Goal: Task Accomplishment & Management: Manage account settings

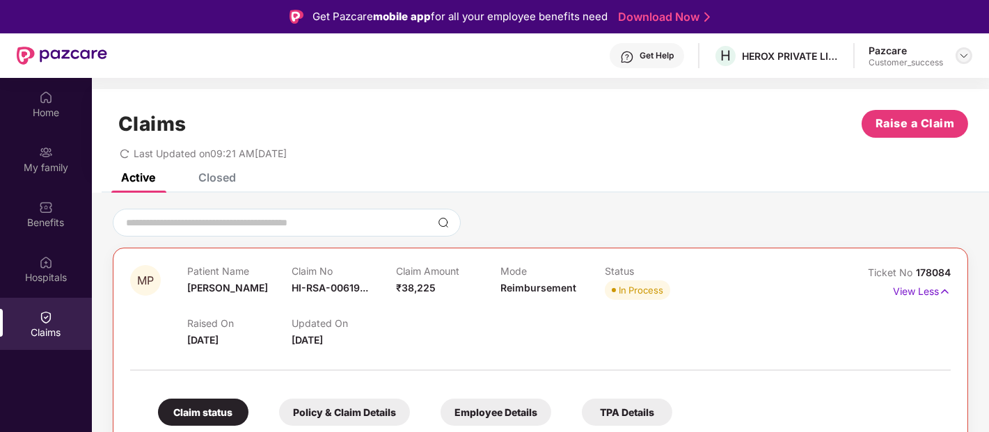
click at [964, 49] on div at bounding box center [964, 55] width 17 height 17
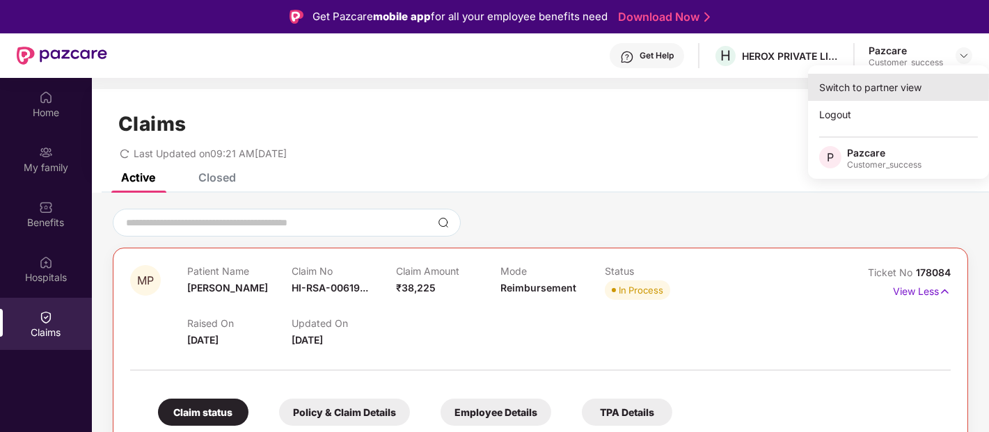
click at [877, 85] on div "Switch to partner view" at bounding box center [898, 87] width 181 height 27
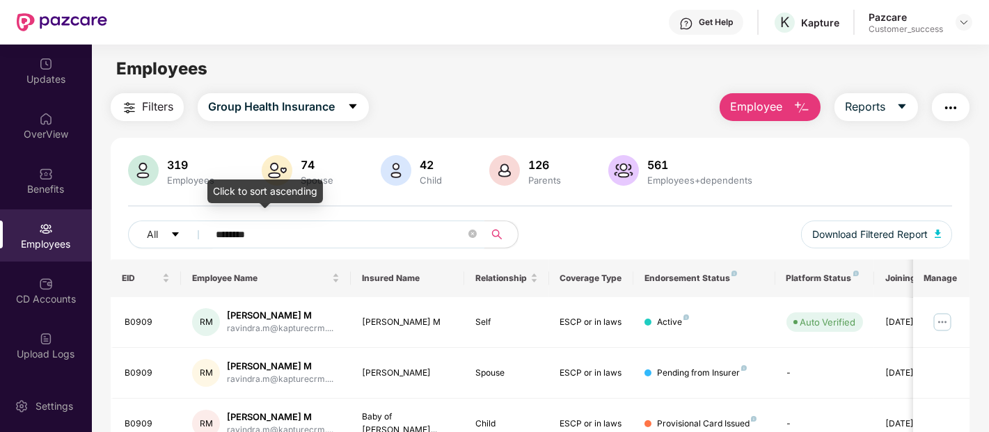
scroll to position [56, 0]
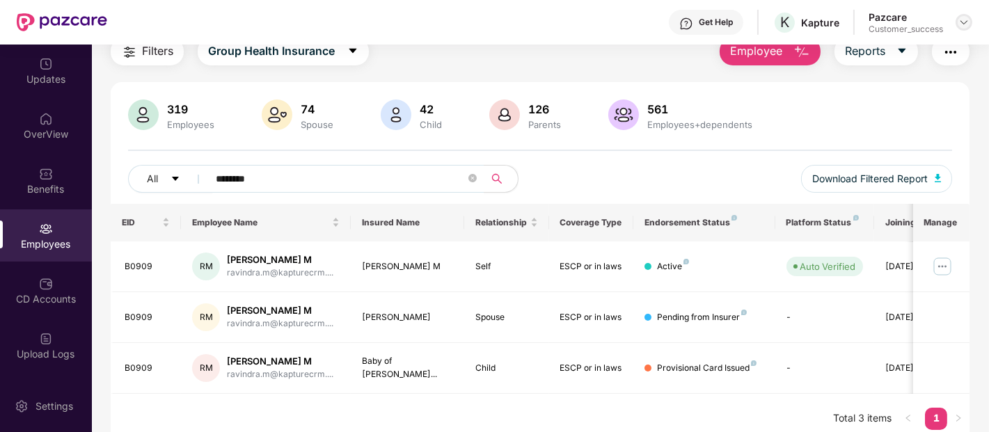
click at [959, 19] on img at bounding box center [964, 22] width 11 height 11
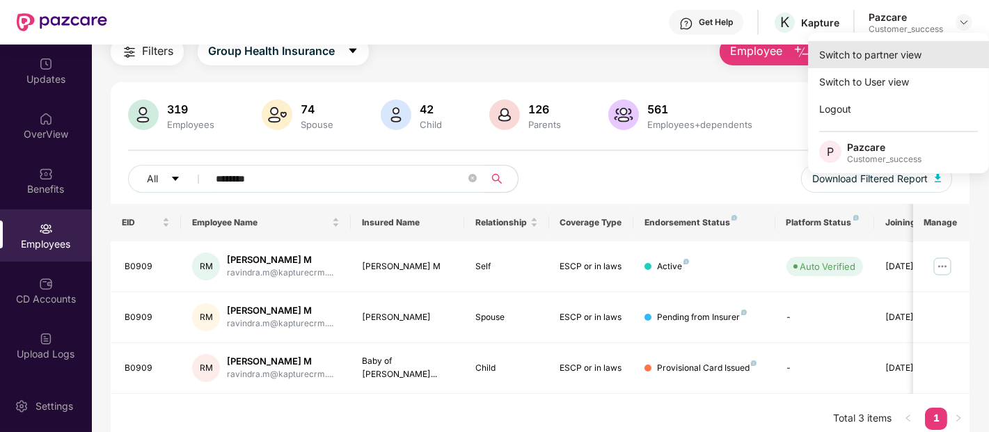
click at [886, 52] on div "Switch to partner view" at bounding box center [898, 54] width 181 height 27
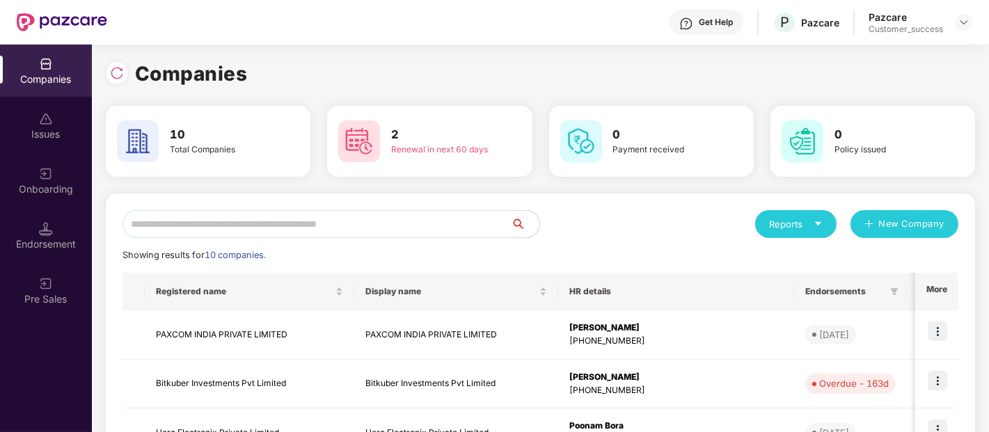
click at [443, 226] on input "text" at bounding box center [317, 224] width 389 height 28
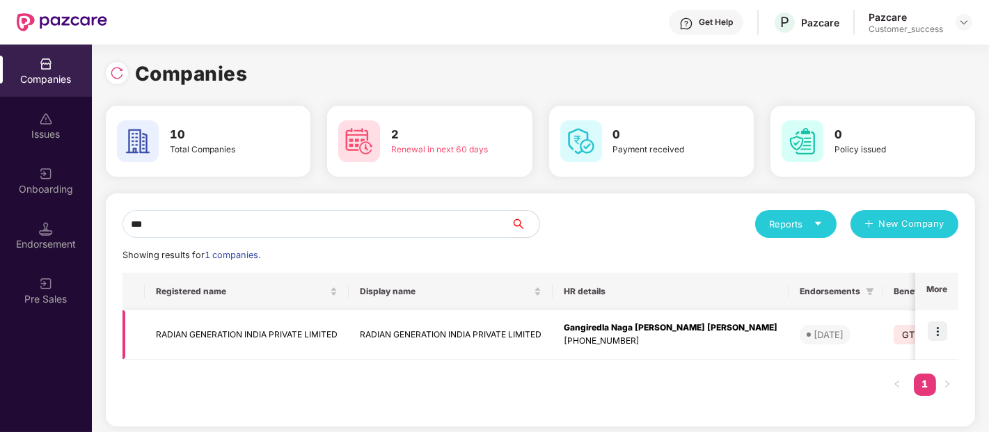
type input "***"
click at [941, 342] on td at bounding box center [937, 335] width 43 height 49
click at [941, 336] on img at bounding box center [937, 331] width 19 height 19
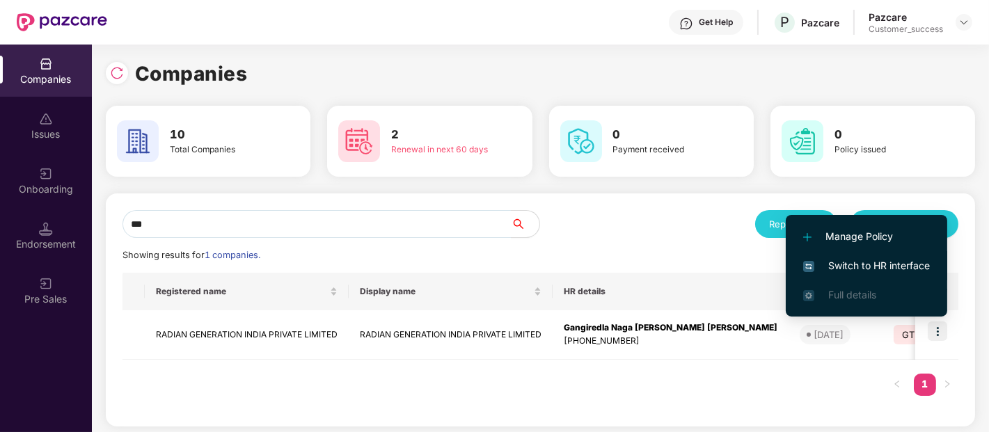
click at [861, 263] on span "Switch to HR interface" at bounding box center [866, 265] width 127 height 15
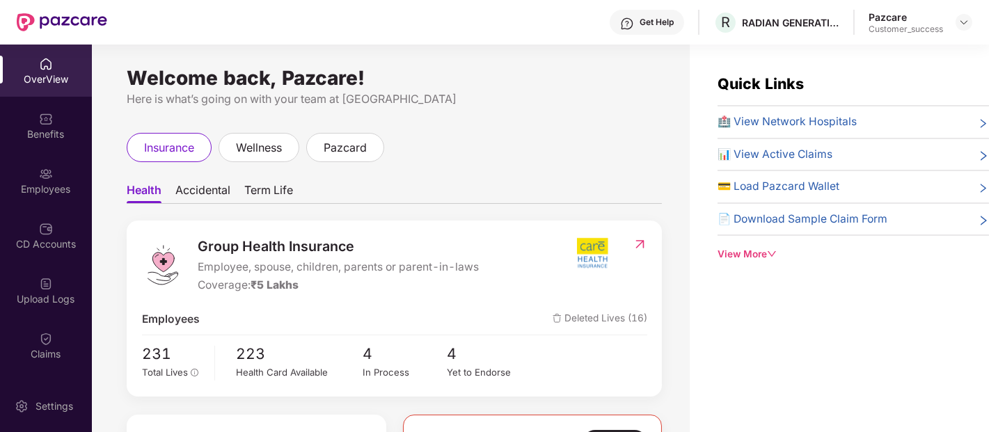
click at [54, 178] on div "Employees" at bounding box center [46, 181] width 92 height 52
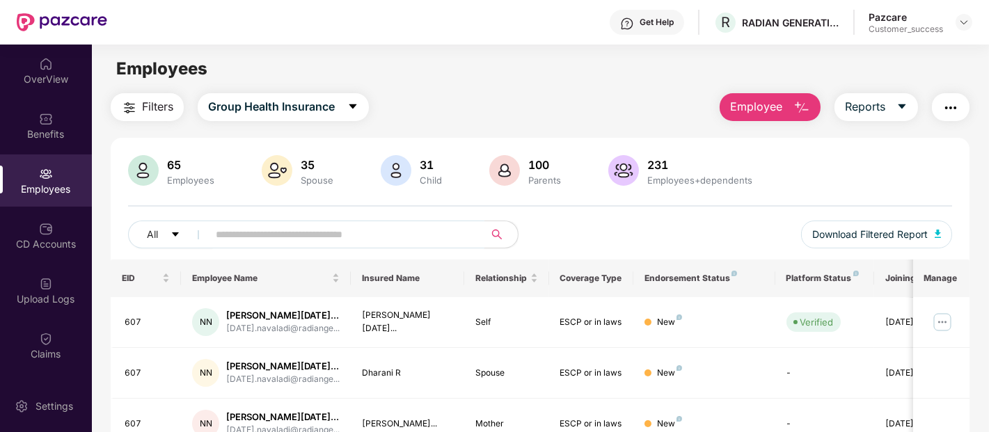
click at [251, 223] on span at bounding box center [341, 235] width 285 height 28
paste input "********"
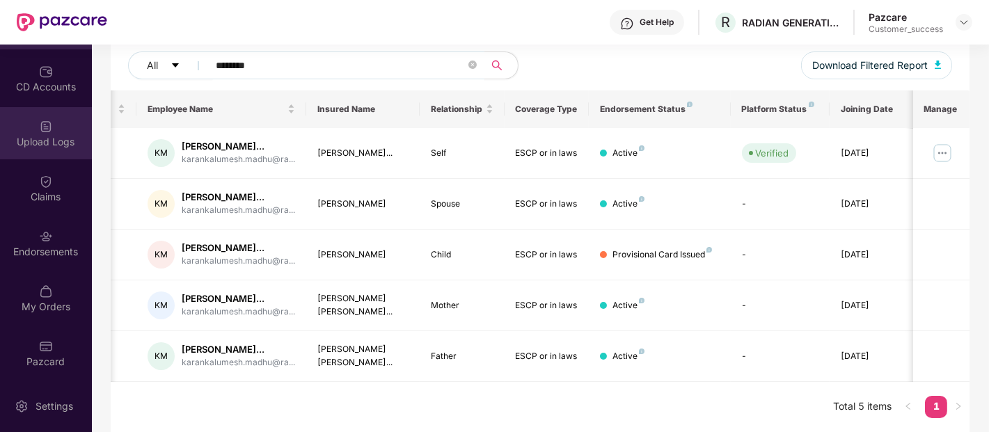
scroll to position [159, 0]
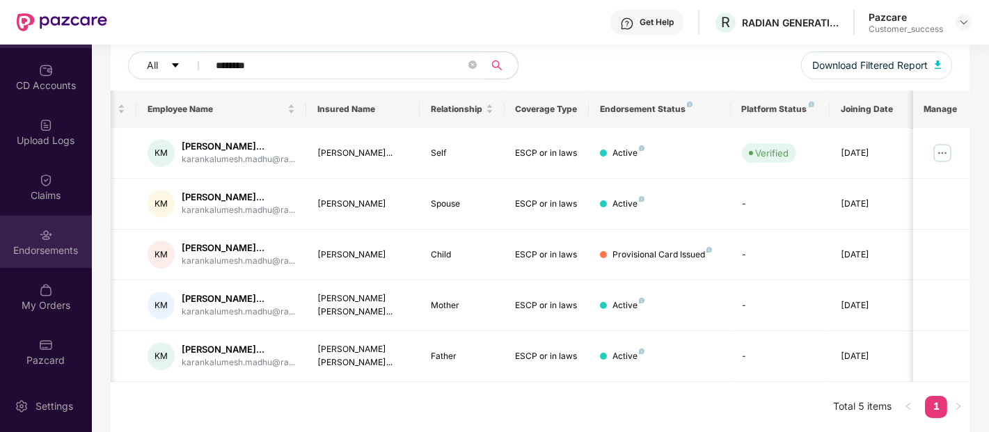
type input "********"
click at [28, 252] on div "Endorsements" at bounding box center [46, 250] width 92 height 14
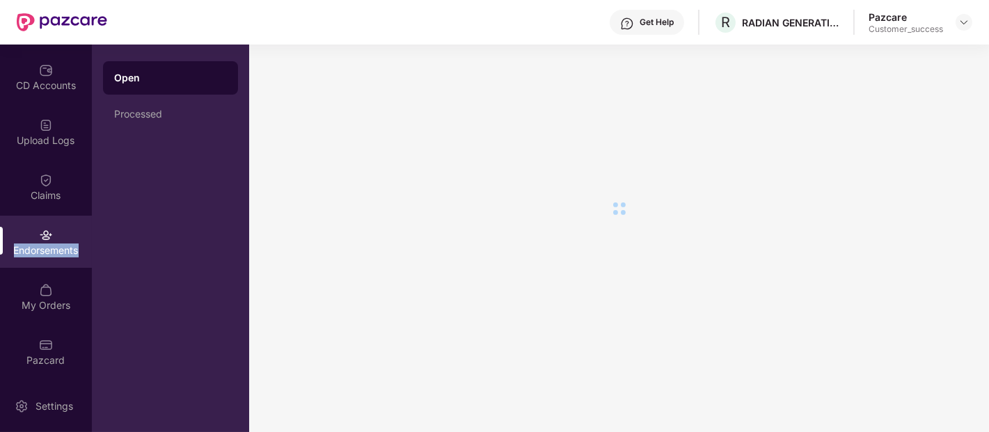
click at [28, 252] on div "Endorsements" at bounding box center [46, 251] width 92 height 14
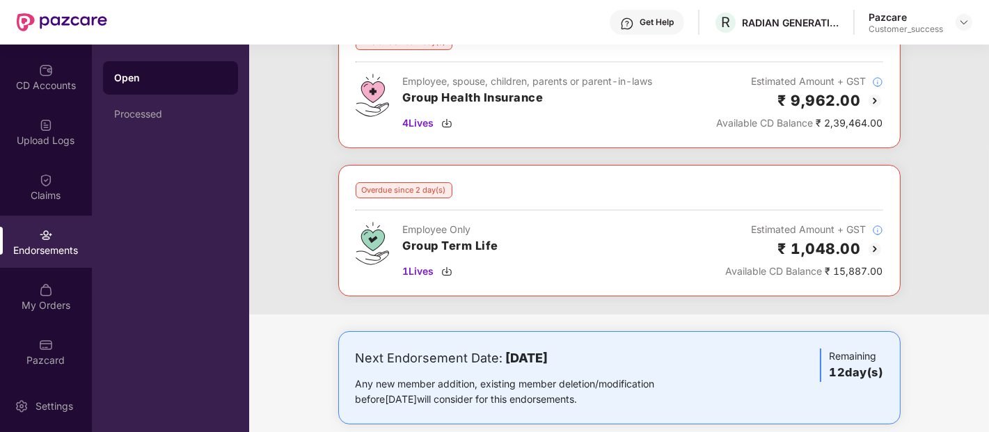
scroll to position [253, 0]
click at [175, 118] on div "Processed" at bounding box center [170, 114] width 113 height 11
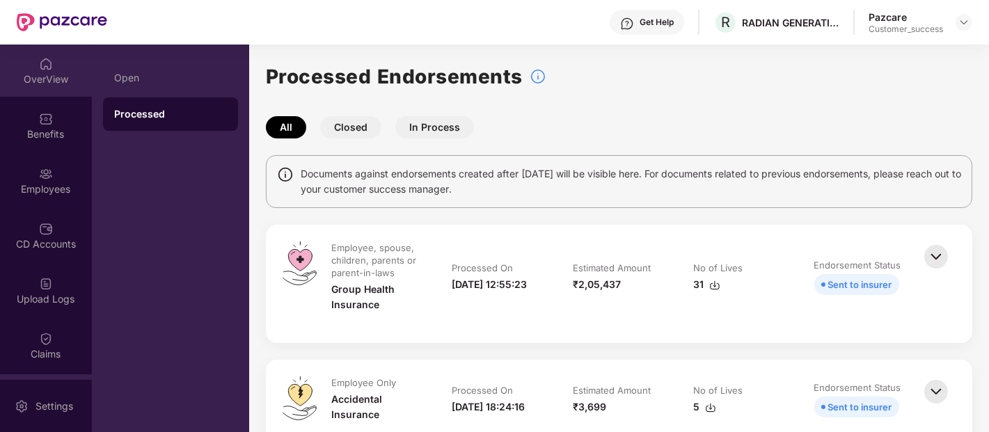
click at [63, 65] on div "OverView" at bounding box center [46, 71] width 92 height 52
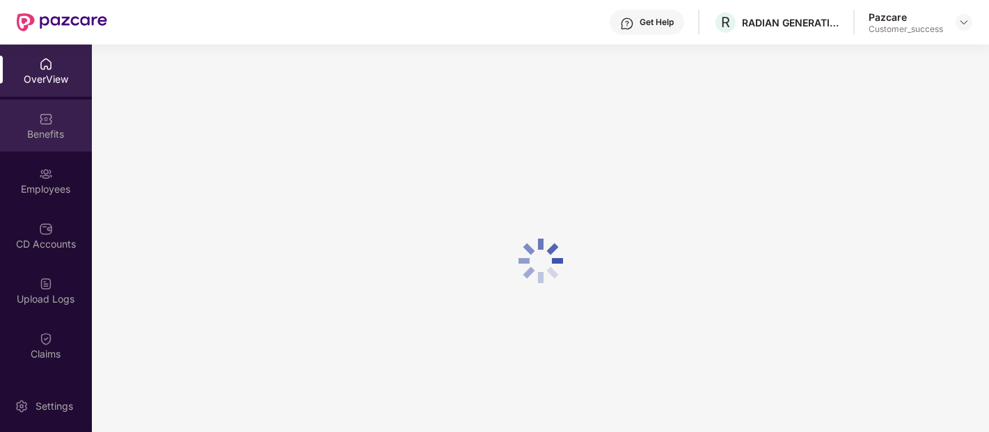
click at [45, 130] on div "Benefits" at bounding box center [46, 134] width 92 height 14
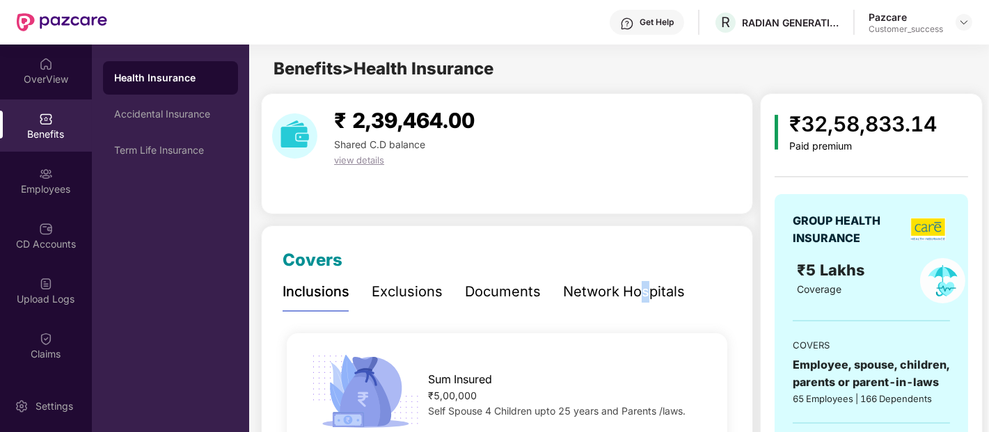
click at [642, 310] on div "Network Hospitals" at bounding box center [624, 292] width 122 height 38
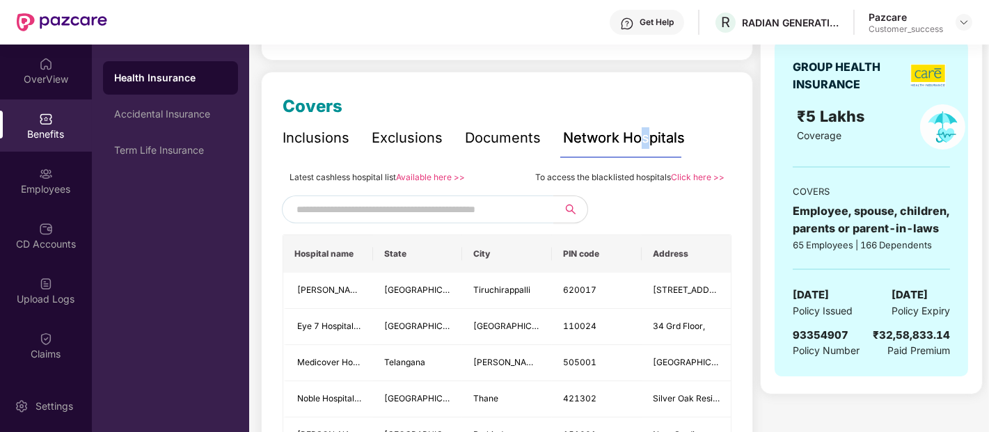
scroll to position [156, 0]
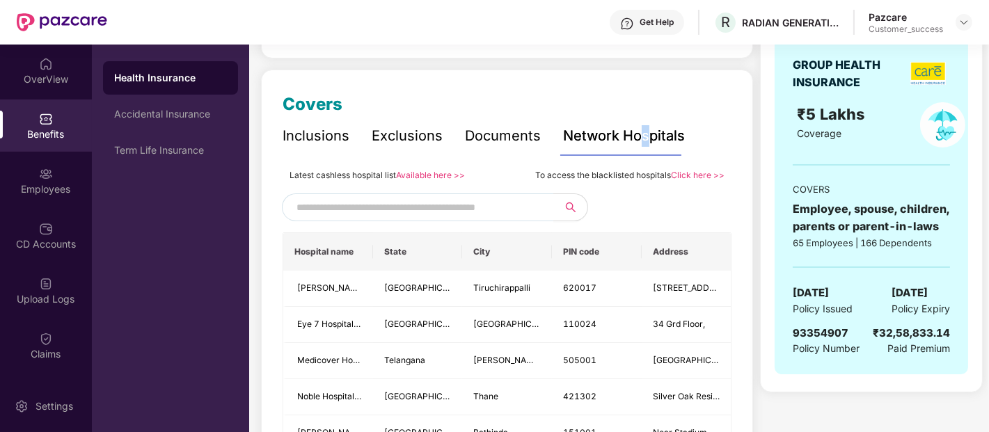
click at [441, 178] on link "Available here >>" at bounding box center [430, 175] width 69 height 10
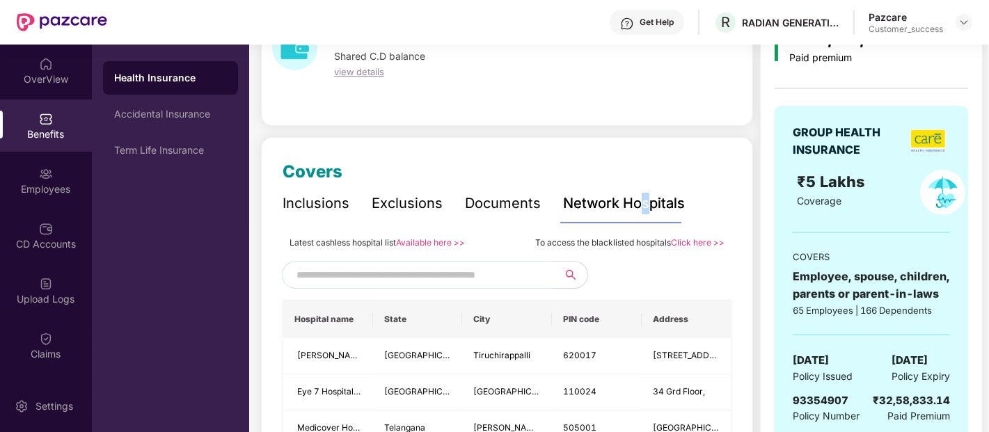
scroll to position [0, 0]
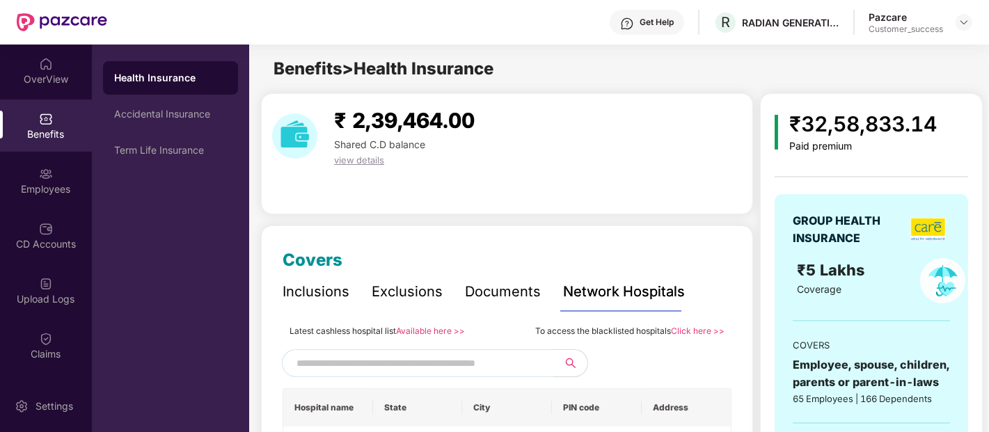
click at [161, 115] on div "Accidental Insurance" at bounding box center [170, 114] width 113 height 11
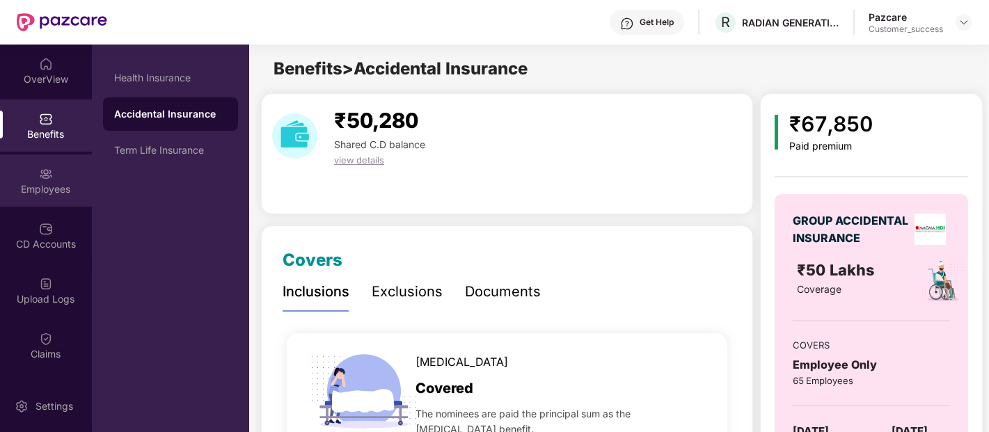
click at [52, 191] on div "Employees" at bounding box center [46, 189] width 92 height 14
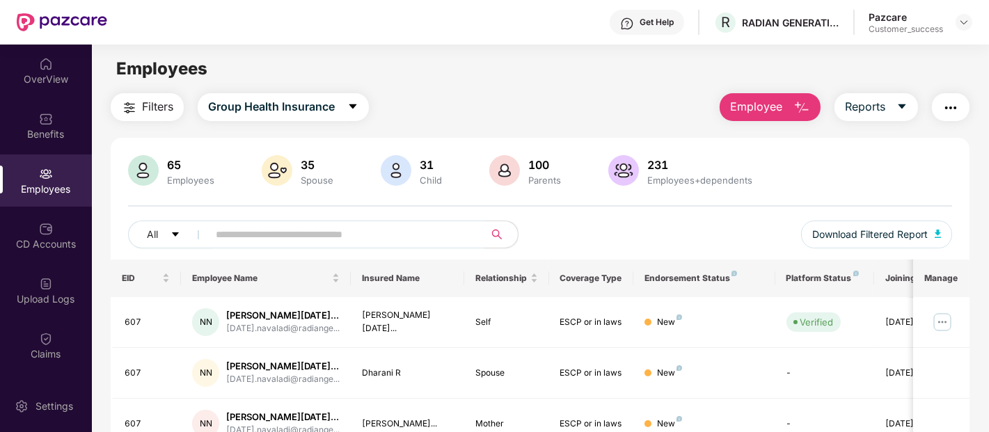
click at [301, 230] on input "text" at bounding box center [341, 234] width 250 height 21
paste input "********"
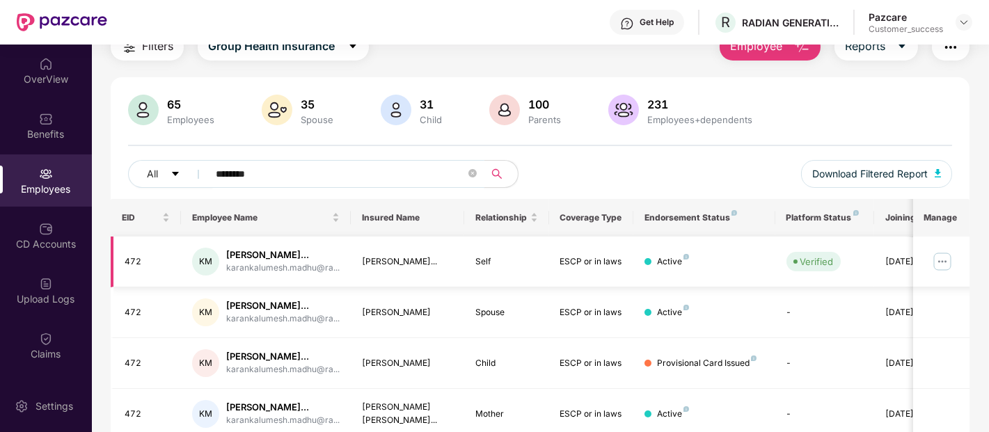
scroll to position [61, 0]
type input "********"
click at [943, 256] on img at bounding box center [943, 261] width 22 height 22
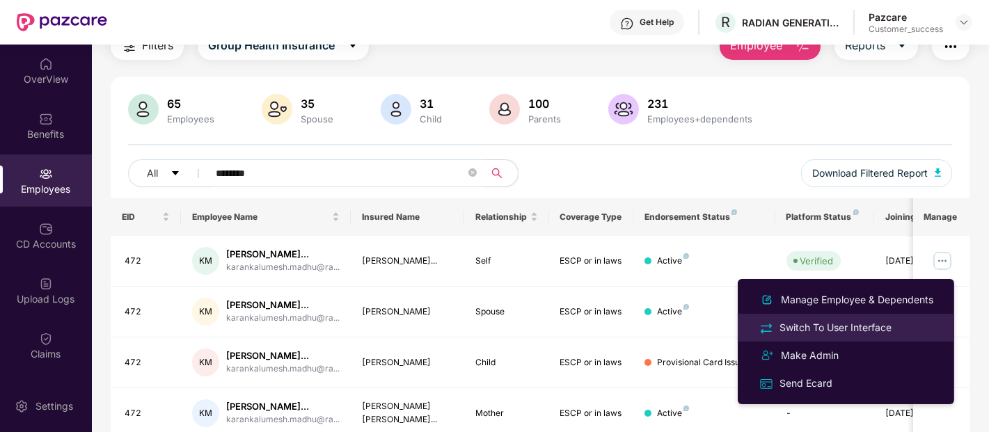
click at [805, 331] on div "Switch To User Interface" at bounding box center [836, 327] width 118 height 15
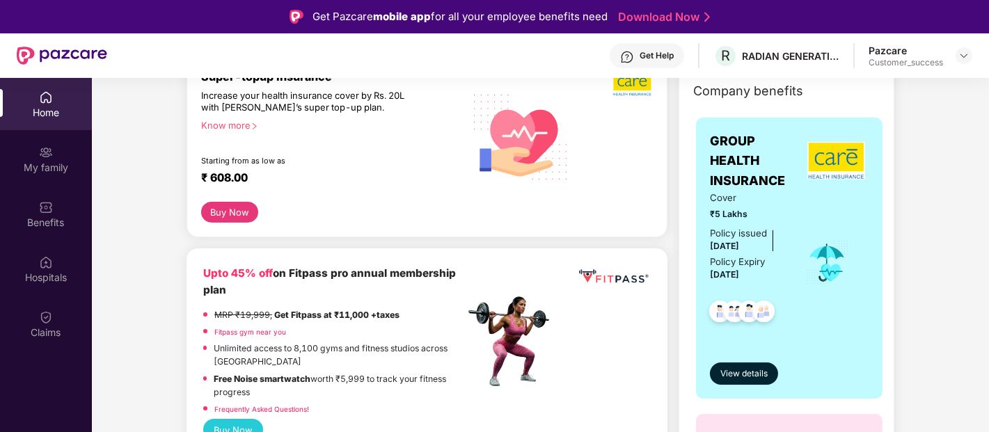
scroll to position [198, 0]
click at [755, 363] on button "View details" at bounding box center [744, 373] width 68 height 22
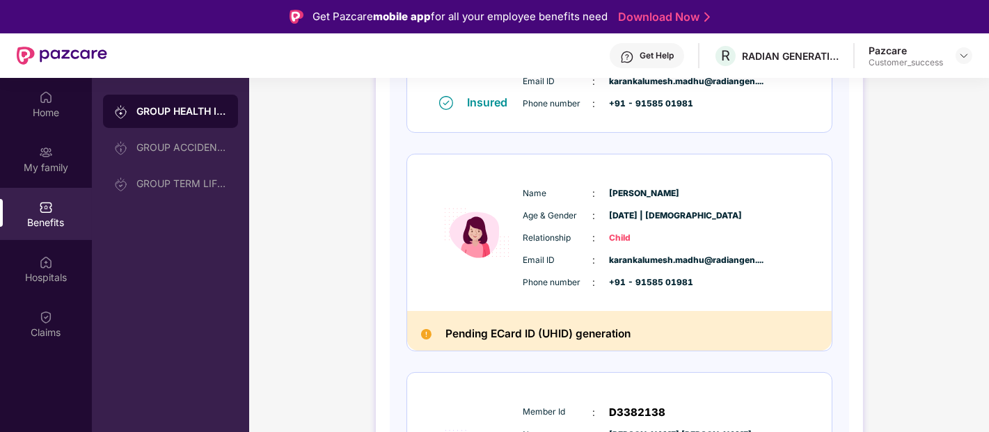
scroll to position [531, 0]
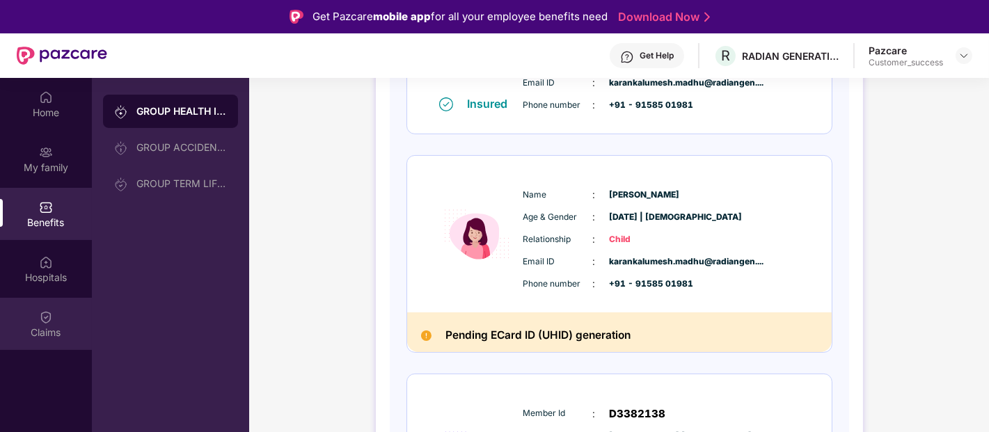
click at [50, 327] on div "Claims" at bounding box center [46, 333] width 92 height 14
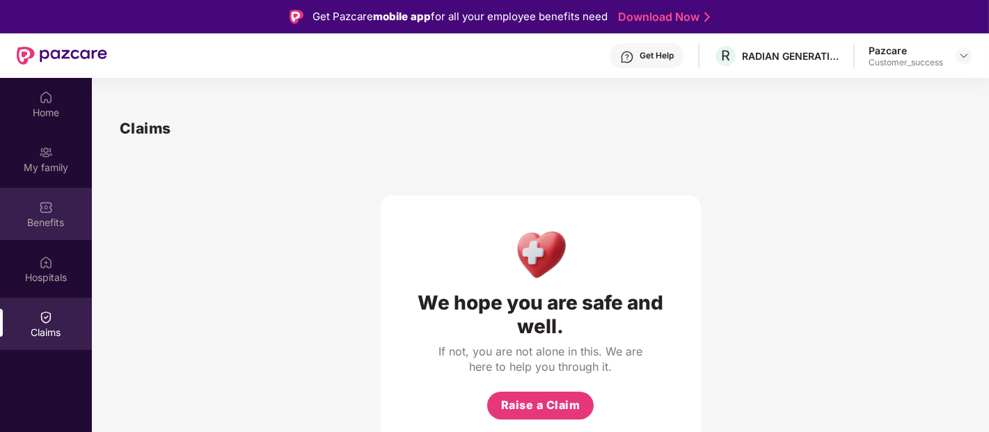
click at [45, 197] on div "Benefits" at bounding box center [46, 214] width 92 height 52
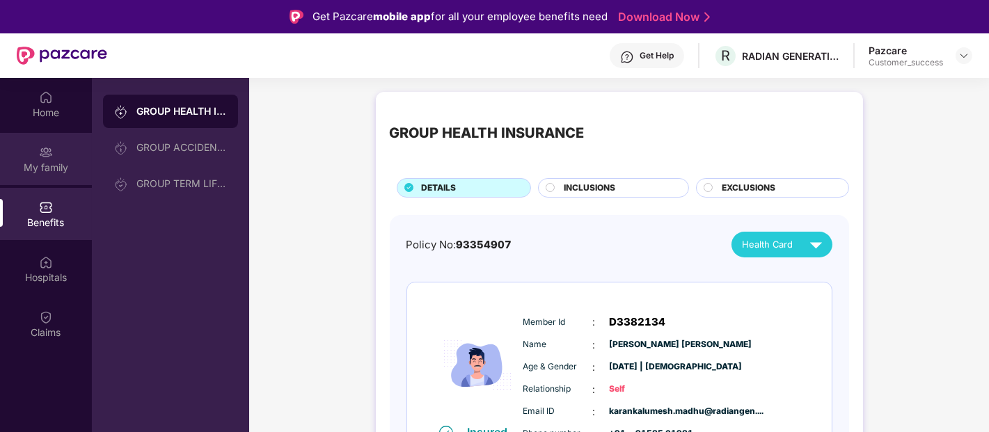
click at [72, 146] on div "My family" at bounding box center [46, 159] width 92 height 52
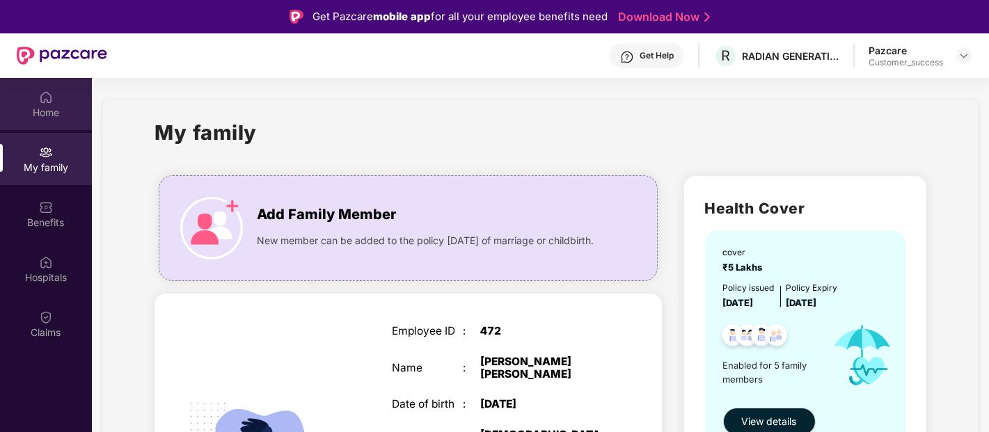
click at [65, 113] on div "Home" at bounding box center [46, 113] width 92 height 14
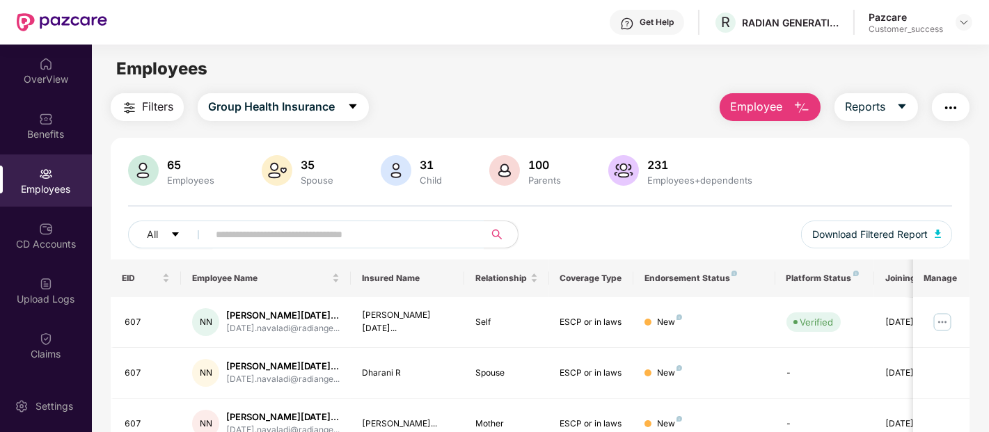
click at [26, 123] on div "Benefits" at bounding box center [46, 126] width 92 height 52
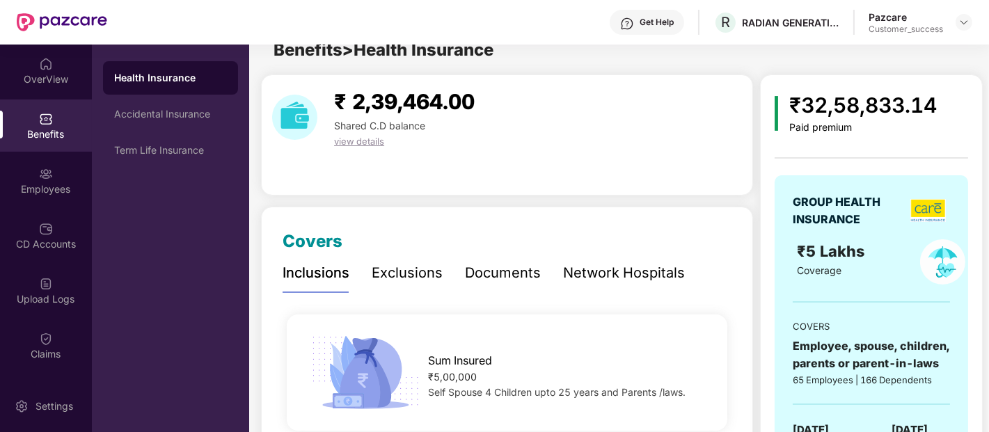
scroll to position [19, 0]
click at [519, 256] on div "Documents" at bounding box center [503, 272] width 76 height 38
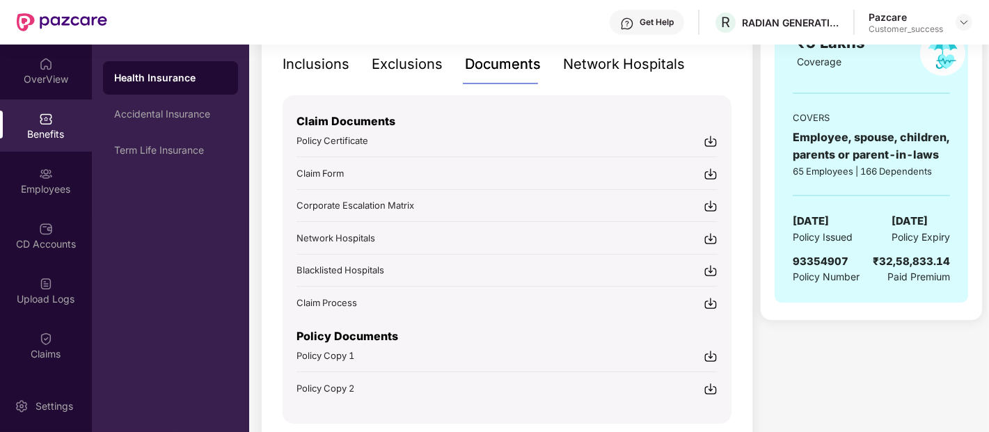
scroll to position [281, 0]
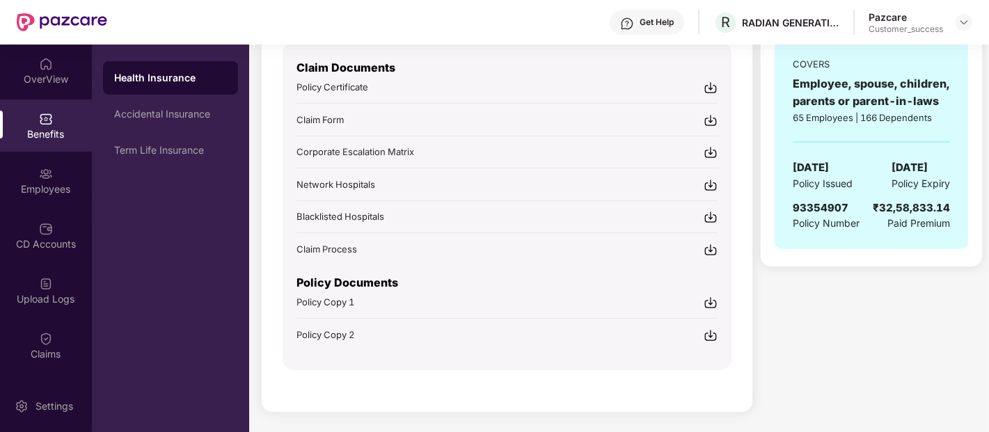
click at [333, 301] on span "Policy Copy 1" at bounding box center [326, 302] width 58 height 11
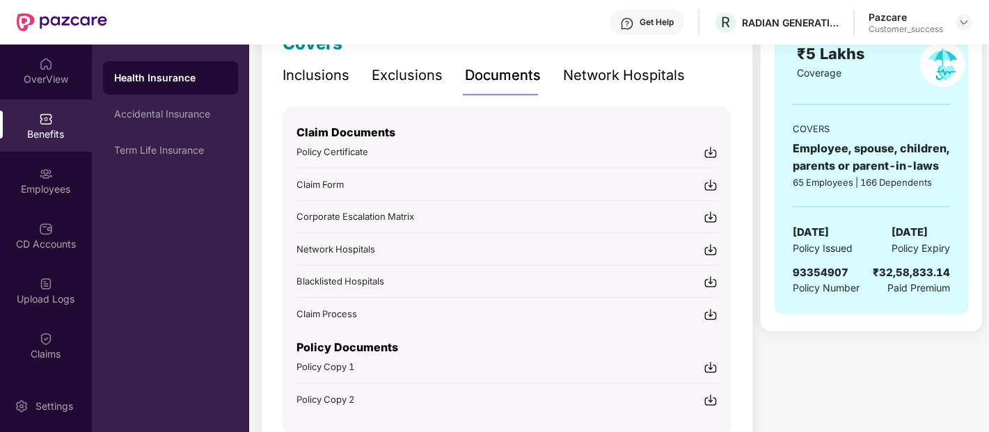
click at [334, 400] on span "Policy Copy 2" at bounding box center [326, 399] width 58 height 11
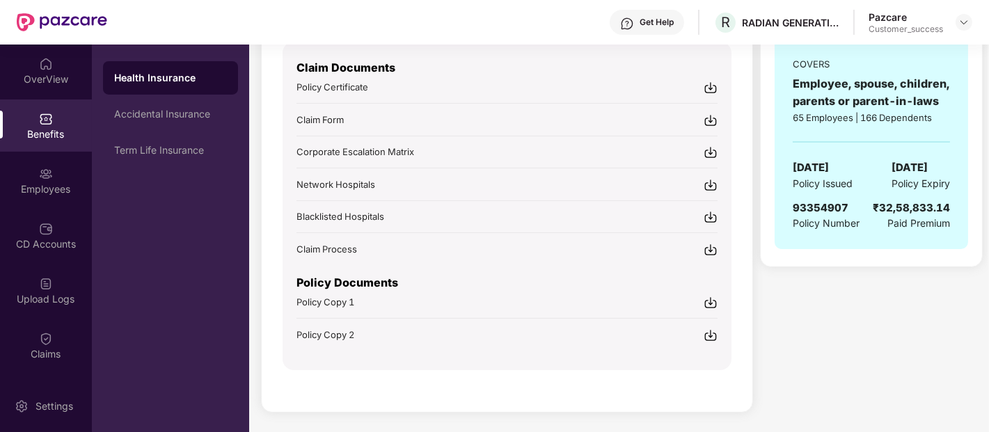
scroll to position [0, 0]
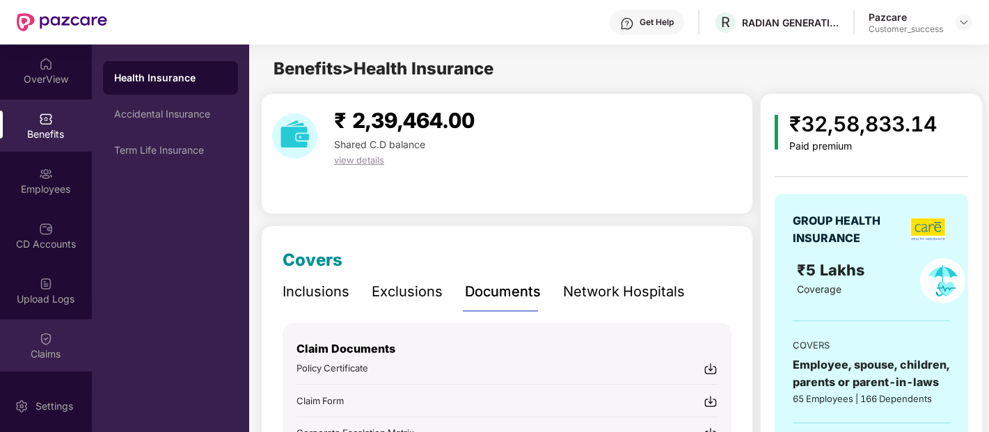
click at [31, 354] on div "Claims" at bounding box center [46, 354] width 92 height 14
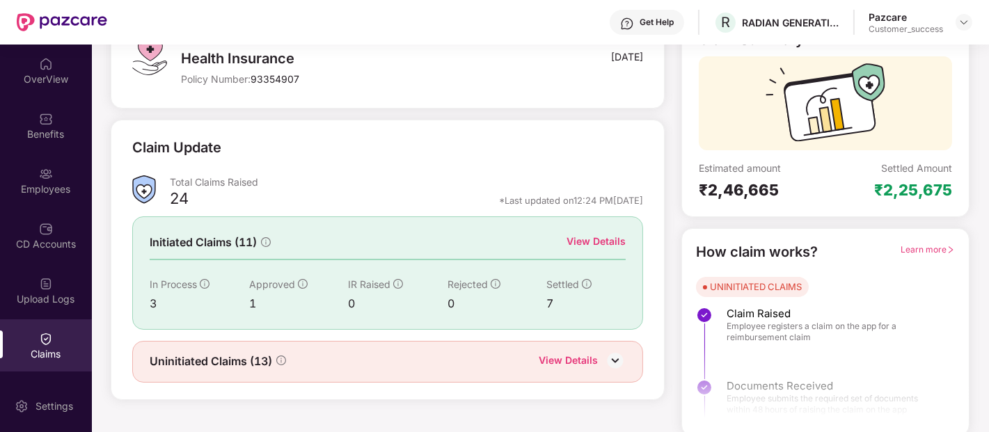
scroll to position [113, 0]
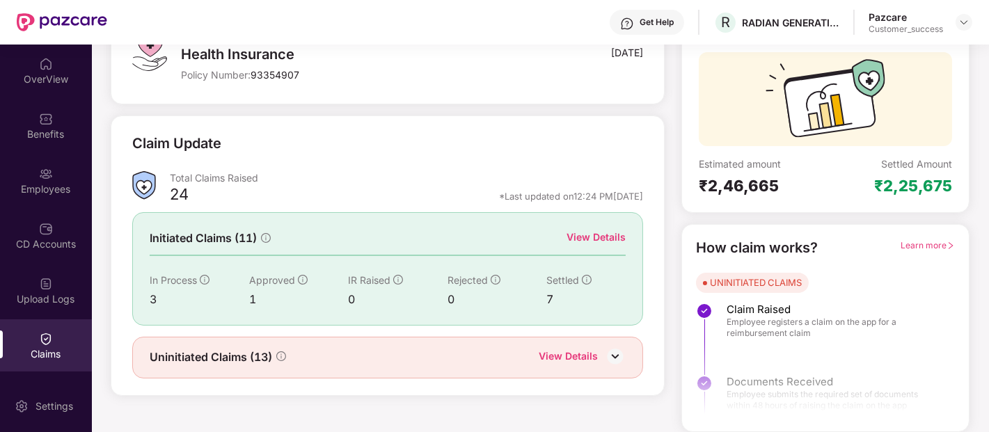
click at [603, 227] on div "Initiated Claims (11) View Details In Process 3 Approved 1 IR Raised 0 Rejected…" at bounding box center [387, 268] width 511 height 113
click at [582, 239] on div "View Details" at bounding box center [596, 237] width 59 height 15
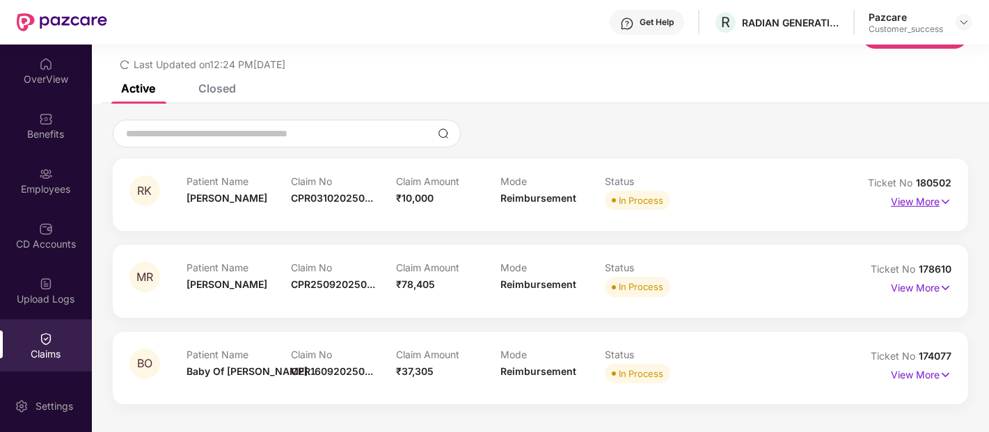
click at [911, 201] on p "View More" at bounding box center [921, 200] width 61 height 19
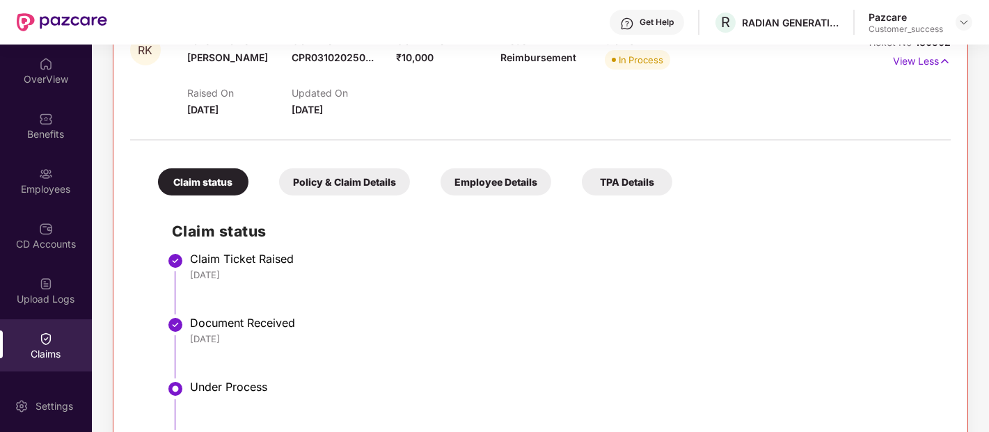
scroll to position [187, 0]
click at [620, 194] on div "Claim status Policy & Claim Details Employee Details TPA Details Claim status C…" at bounding box center [540, 340] width 821 height 386
click at [624, 188] on div "TPA Details" at bounding box center [627, 181] width 91 height 27
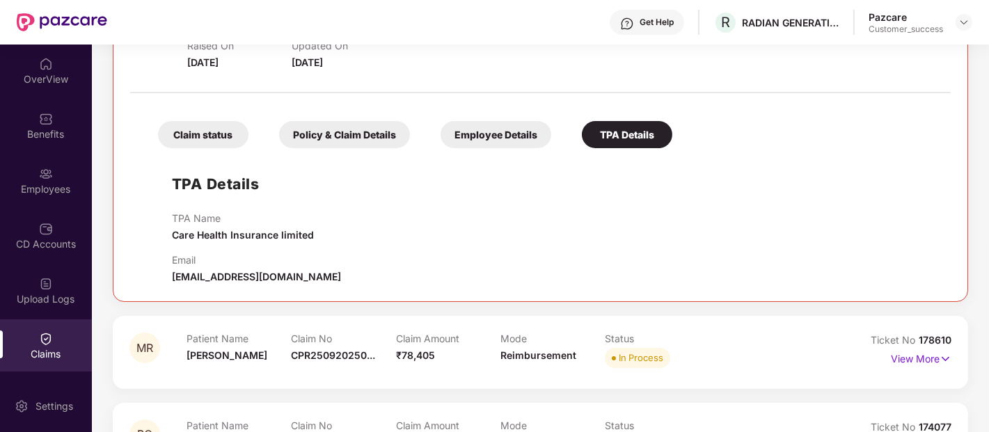
scroll to position [290, 0]
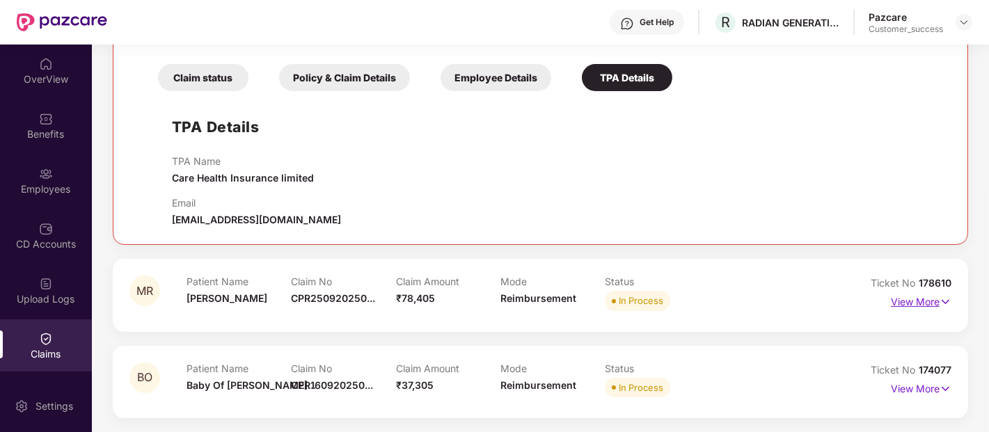
click at [910, 301] on p "View More" at bounding box center [921, 300] width 61 height 19
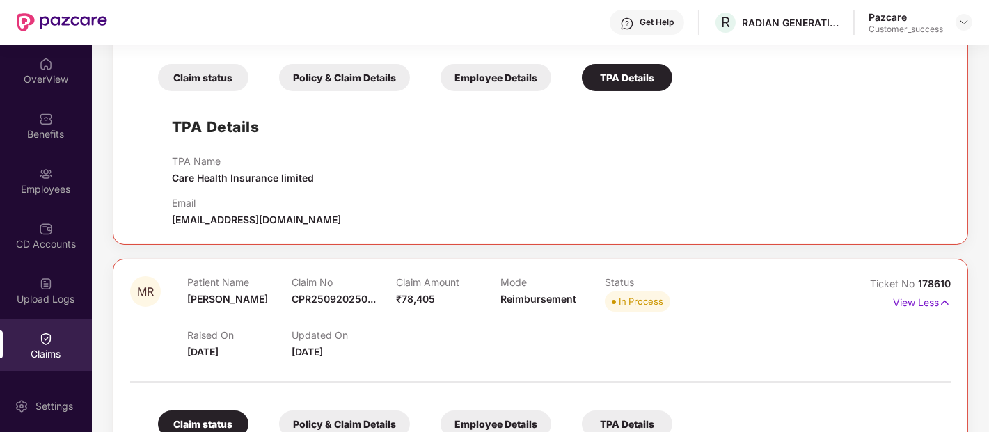
scroll to position [492, 0]
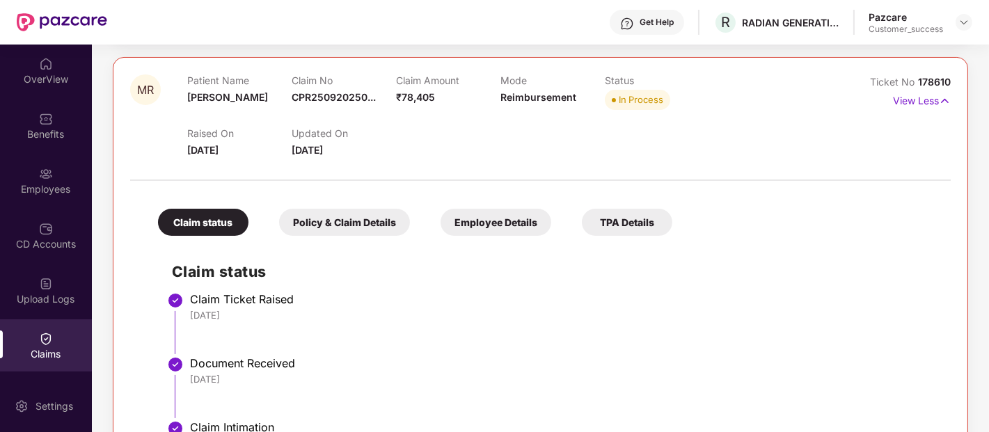
click at [648, 217] on div "TPA Details" at bounding box center [627, 222] width 91 height 27
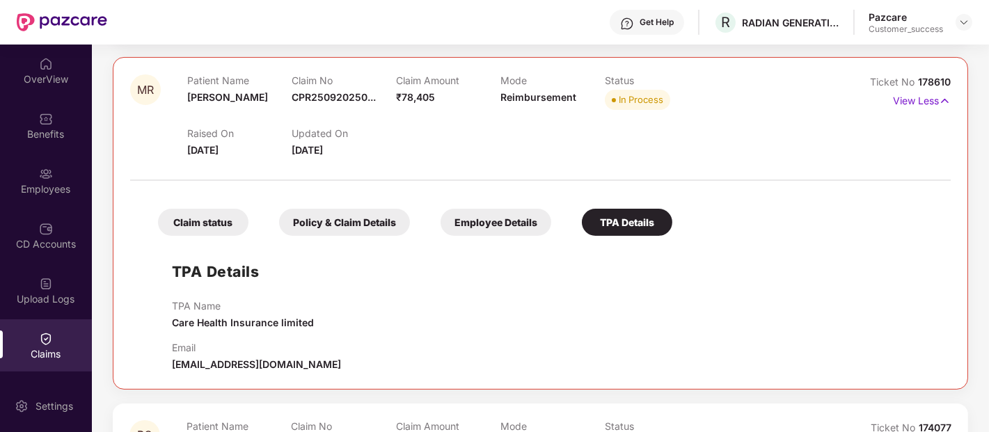
scroll to position [551, 0]
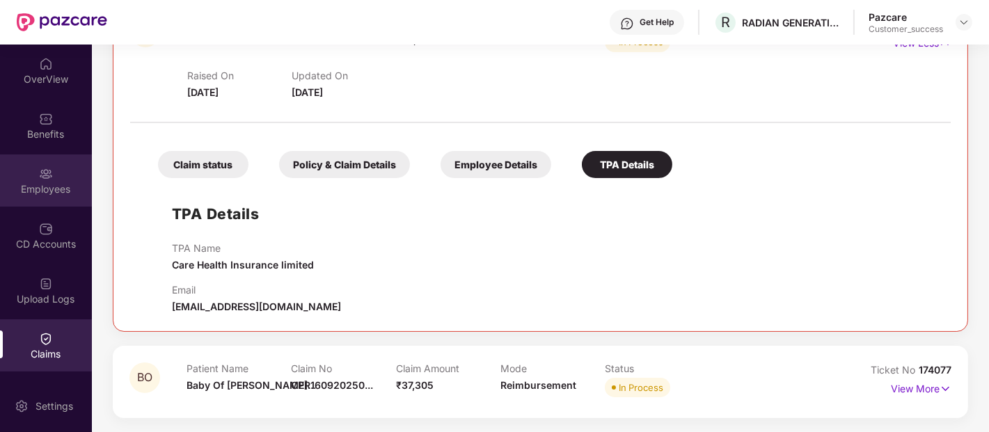
click at [49, 185] on div "Employees" at bounding box center [46, 189] width 92 height 14
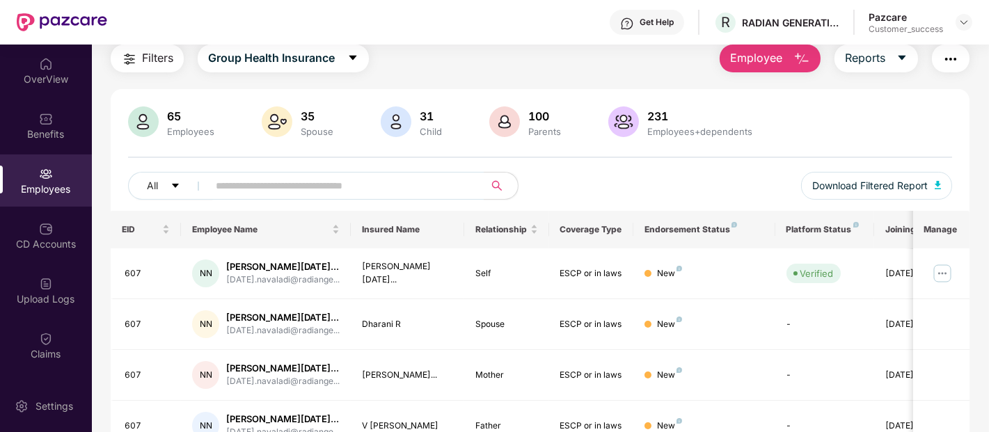
scroll to position [12, 0]
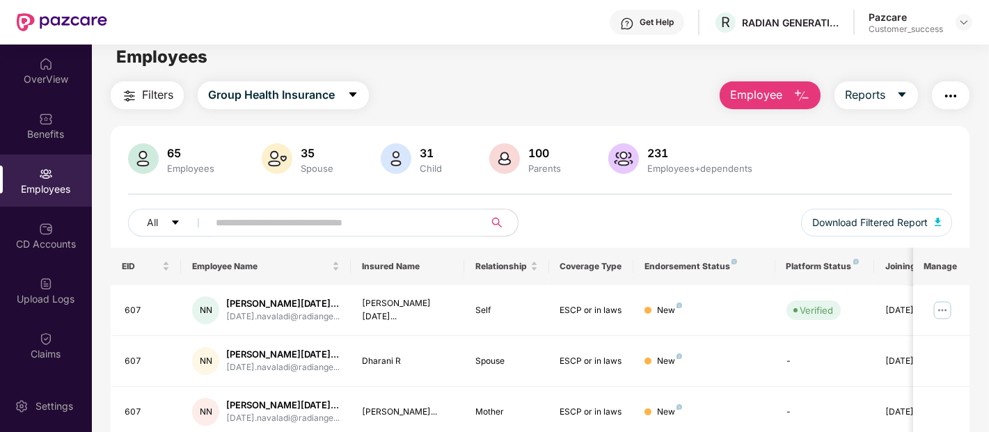
click at [258, 213] on input "text" at bounding box center [341, 222] width 250 height 21
paste input "********"
type input "********"
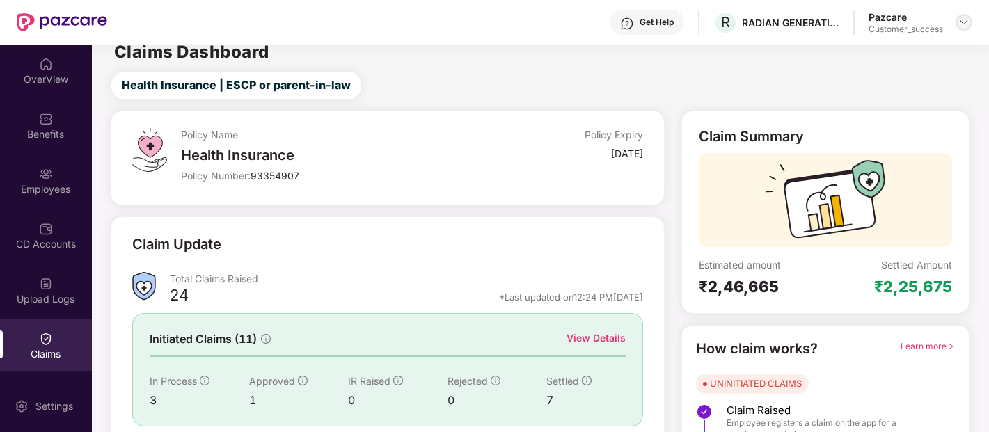
click at [964, 26] on img at bounding box center [964, 22] width 11 height 11
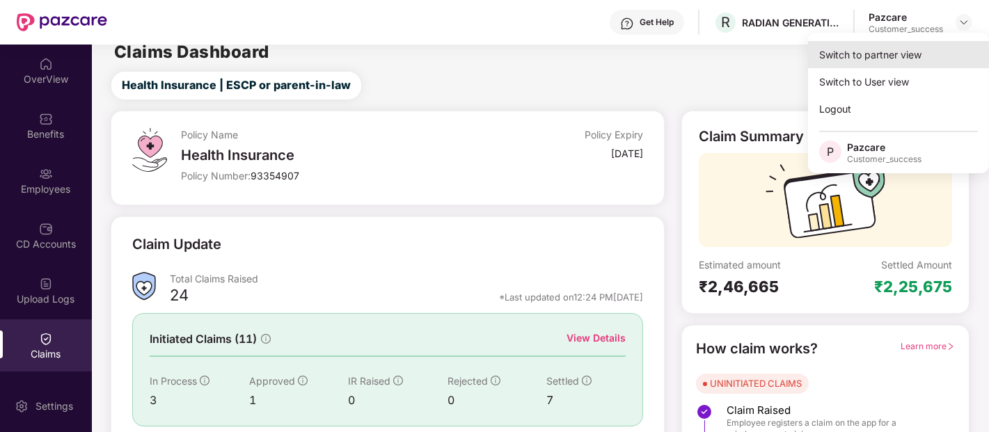
click at [905, 60] on div "Switch to partner view" at bounding box center [898, 54] width 181 height 27
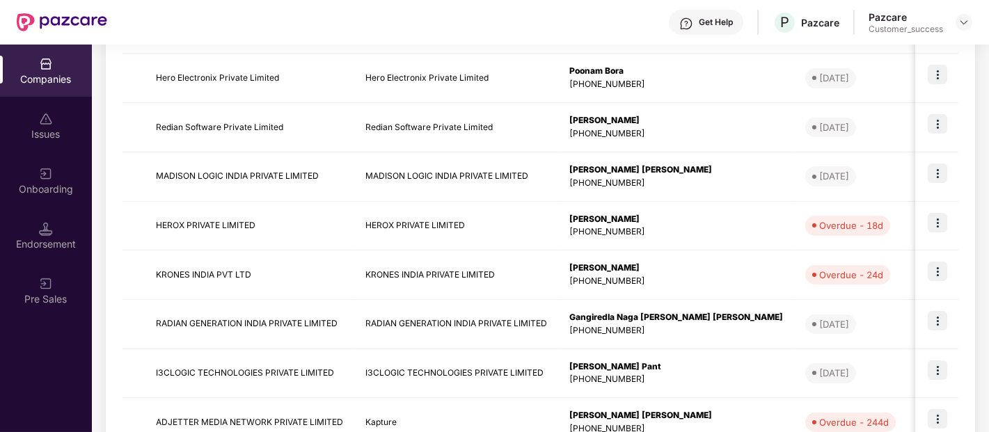
scroll to position [423, 0]
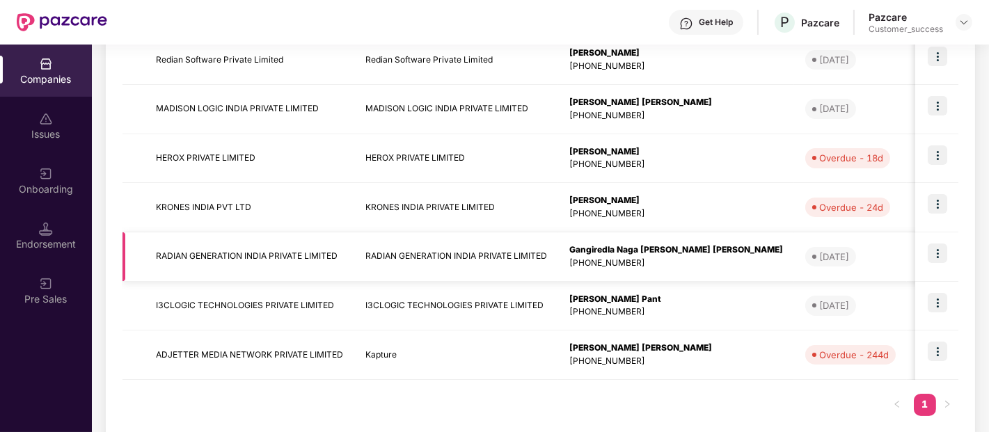
click at [941, 252] on img at bounding box center [937, 253] width 19 height 19
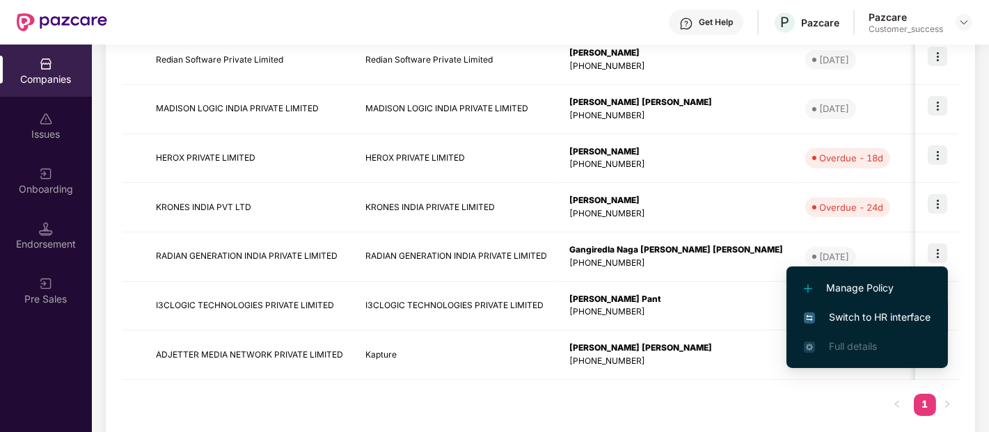
click at [817, 313] on span "Switch to HR interface" at bounding box center [867, 317] width 127 height 15
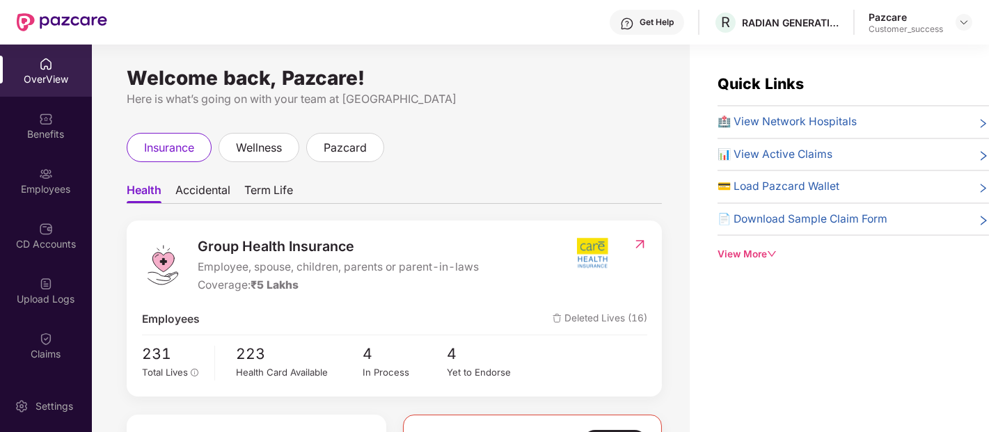
click at [970, 308] on div "Quick Links 🏥 View Network Hospitals 📊 View Active Claims 💳 Load Pazcard Wallet…" at bounding box center [839, 261] width 299 height 432
click at [46, 180] on img at bounding box center [46, 174] width 14 height 14
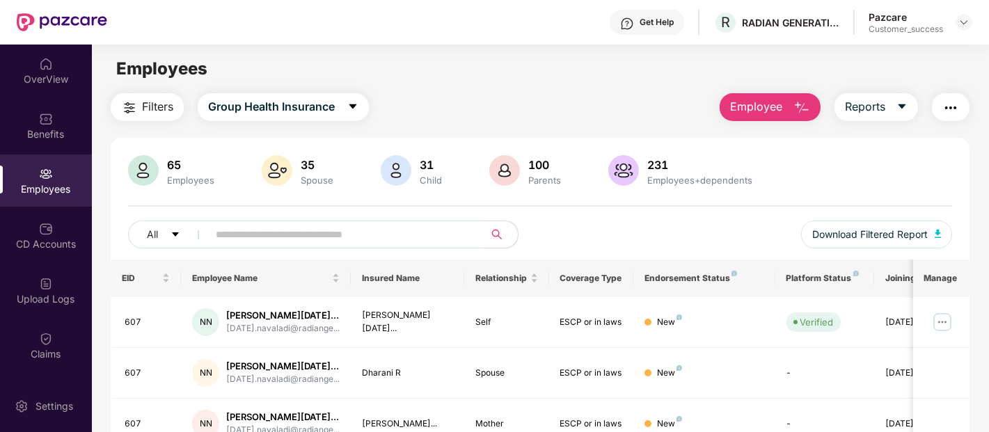
click at [290, 228] on input "text" at bounding box center [341, 234] width 250 height 21
paste input "********"
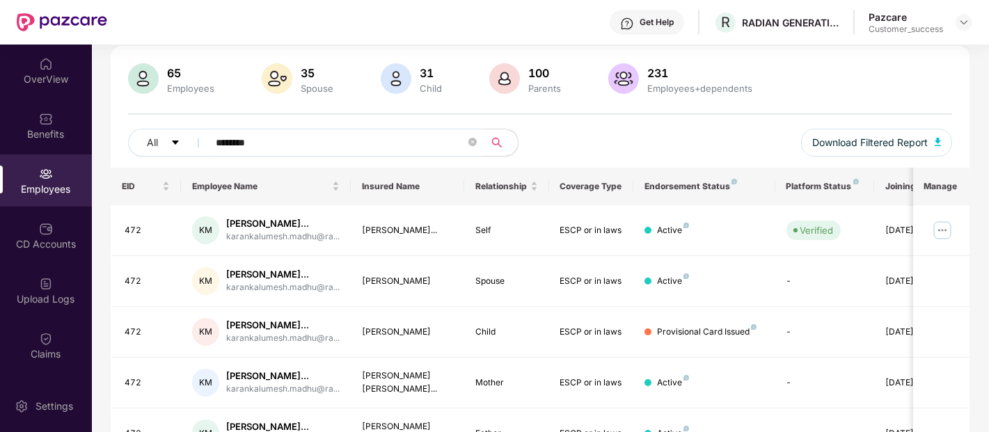
scroll to position [93, 0]
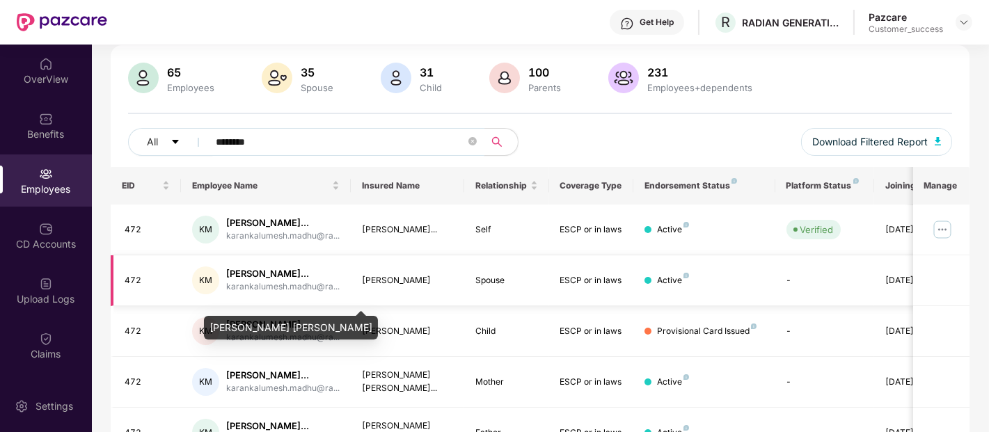
type input "********"
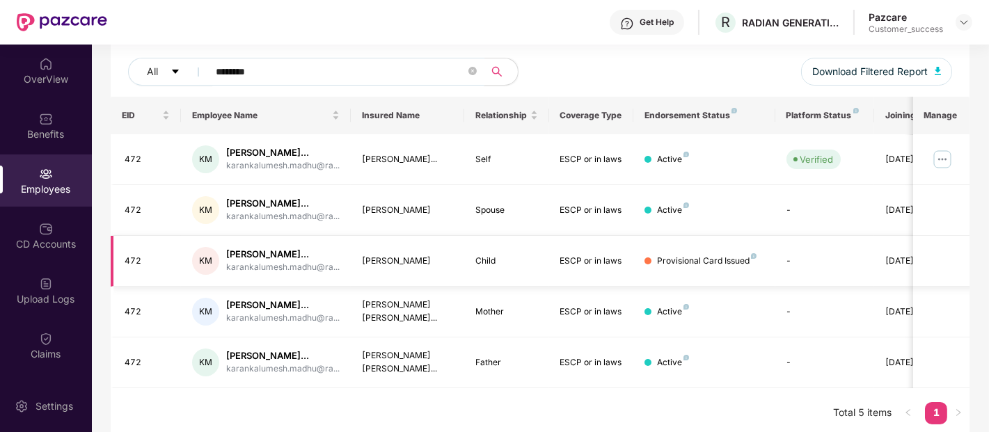
scroll to position [164, 0]
drag, startPoint x: 363, startPoint y: 287, endPoint x: 435, endPoint y: 288, distance: 72.4
click at [435, 267] on div "[PERSON_NAME]" at bounding box center [407, 260] width 91 height 13
copy div "[PERSON_NAME]"
click at [933, 286] on td at bounding box center [941, 260] width 56 height 51
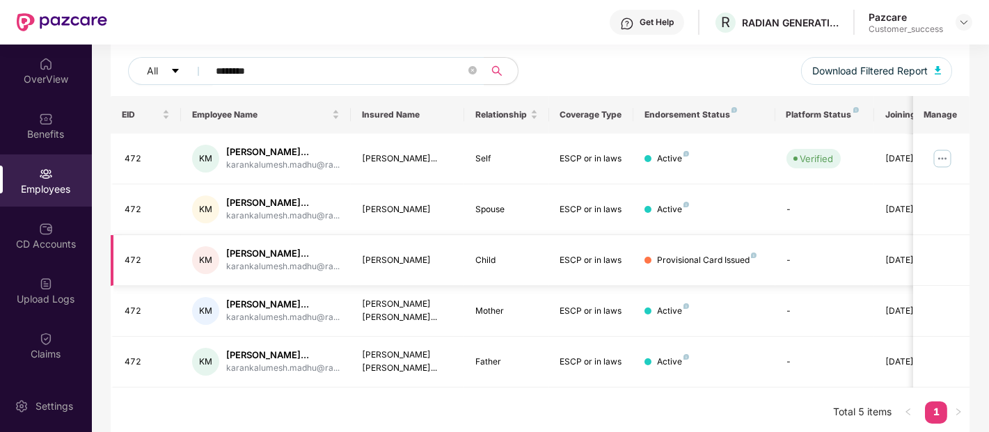
click at [797, 280] on td "-" at bounding box center [825, 260] width 99 height 51
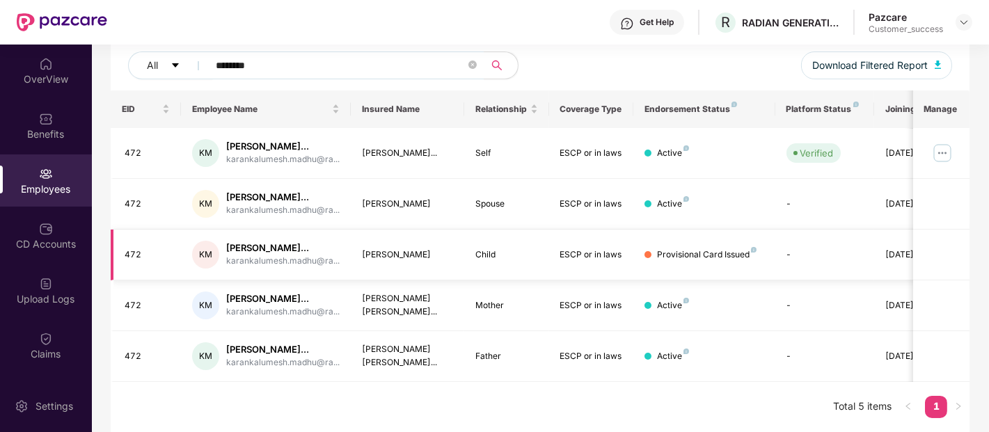
scroll to position [204, 0]
click at [942, 142] on img at bounding box center [943, 153] width 22 height 22
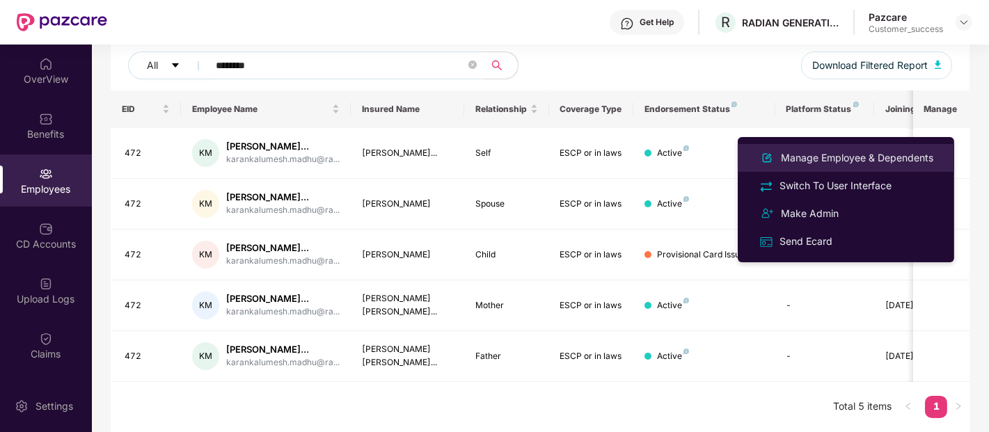
click at [778, 154] on div "Manage Employee & Dependents" at bounding box center [857, 157] width 158 height 15
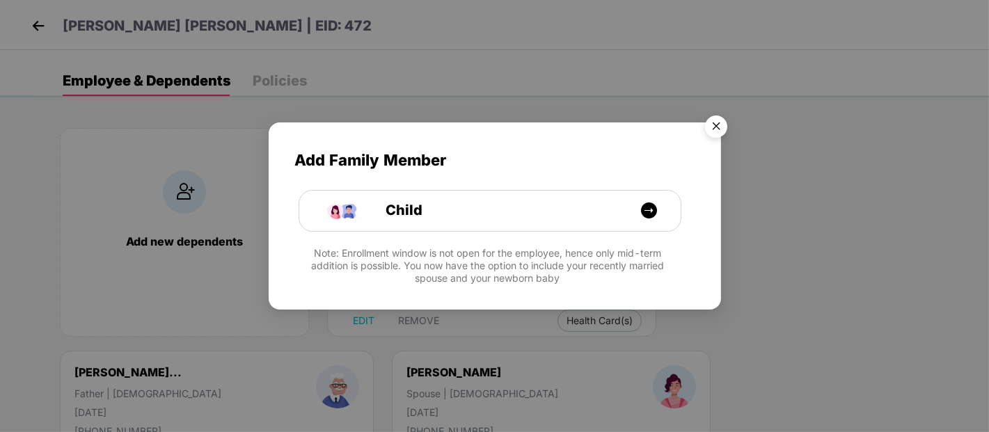
click at [717, 124] on img "Close" at bounding box center [716, 128] width 39 height 39
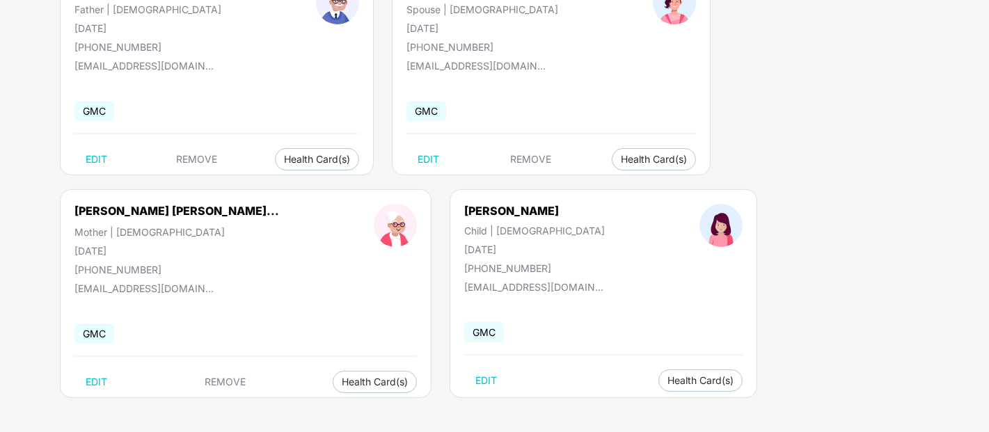
scroll to position [385, 0]
click at [668, 381] on span "Health Card(s)" at bounding box center [701, 380] width 66 height 7
click at [585, 401] on span "Health Insurance(ESCP or parent-in-law)" at bounding box center [659, 407] width 208 height 15
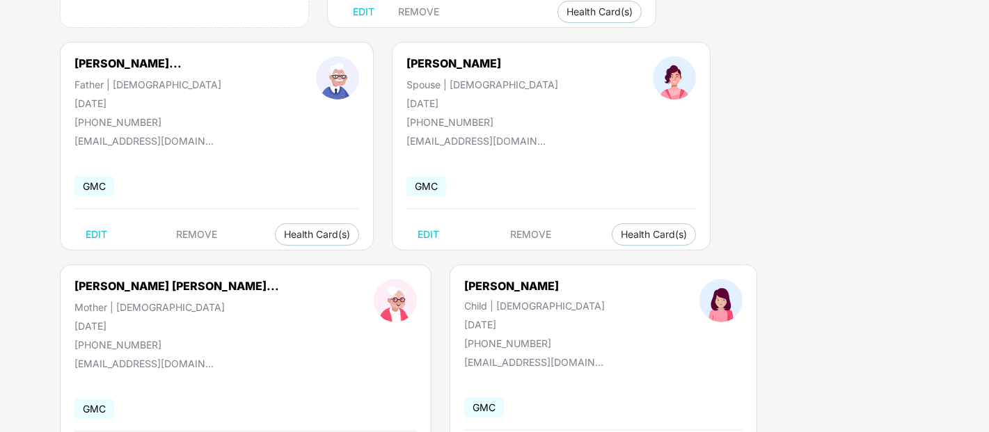
scroll to position [300, 0]
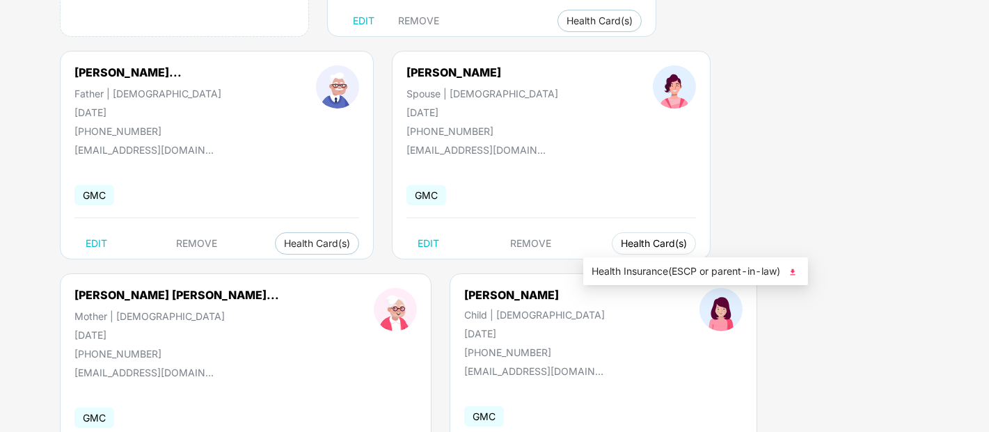
click at [650, 247] on span "Health Card(s)" at bounding box center [654, 243] width 66 height 7
click at [691, 276] on span "Health Insurance(ESCP or parent-in-law)" at bounding box center [696, 271] width 208 height 15
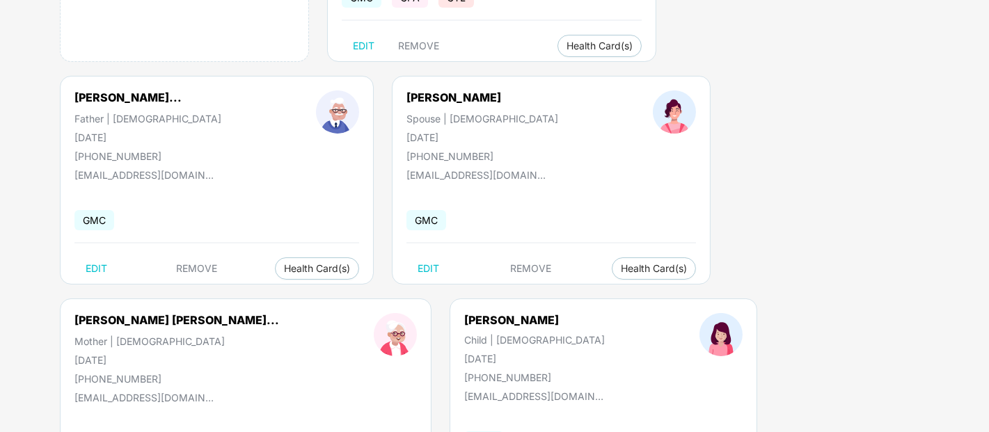
scroll to position [385, 0]
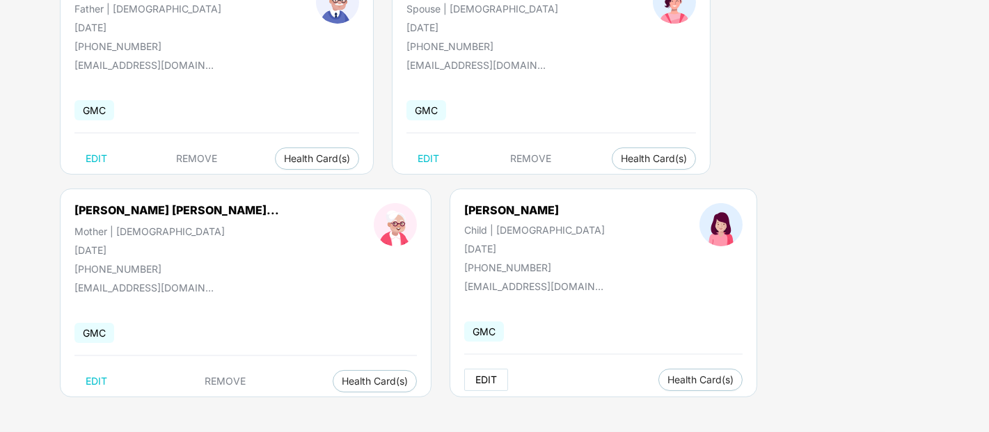
click at [476, 376] on span "EDIT" at bounding box center [487, 380] width 22 height 11
select select "*****"
select select "******"
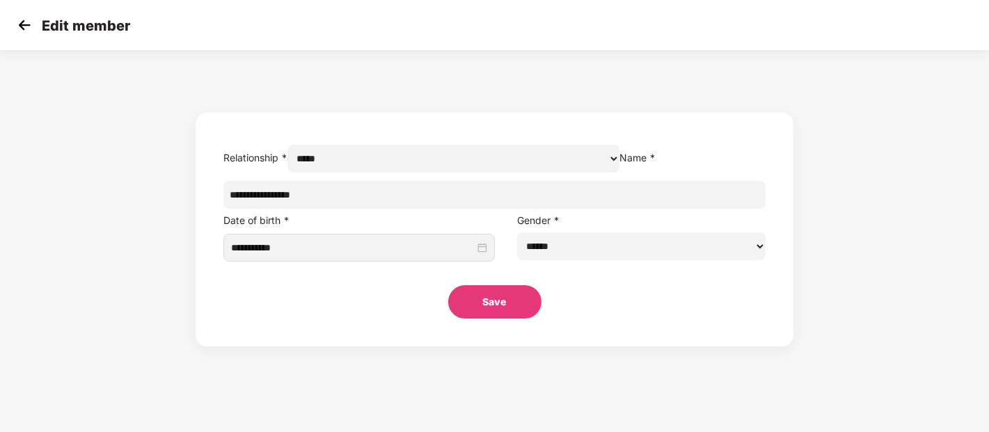
scroll to position [0, 0]
click at [30, 26] on img at bounding box center [24, 25] width 21 height 21
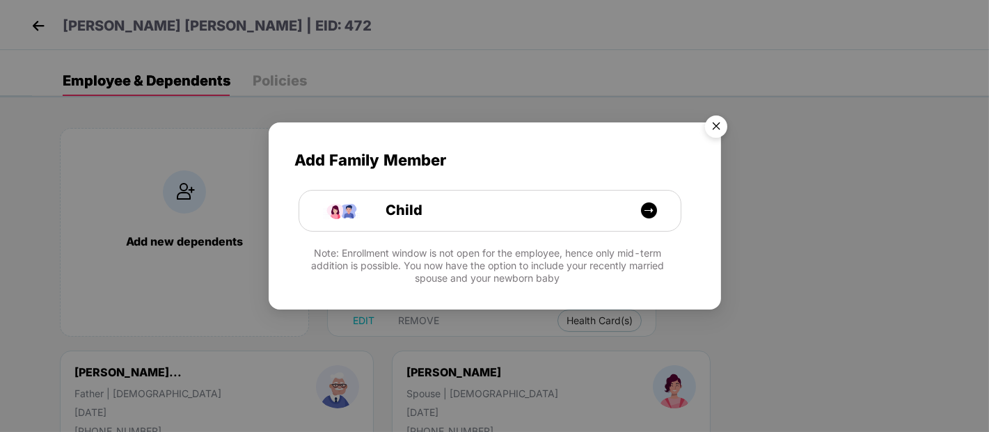
click at [721, 109] on img "Close" at bounding box center [716, 128] width 39 height 39
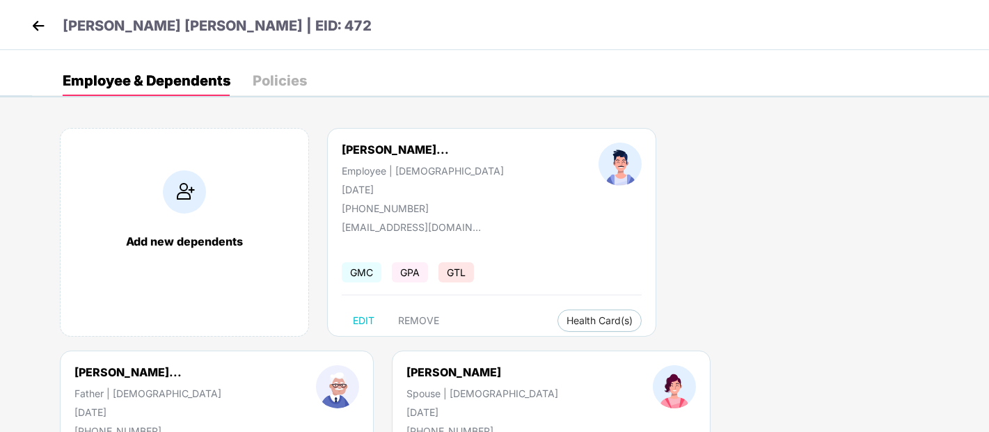
click at [44, 17] on img at bounding box center [38, 25] width 21 height 21
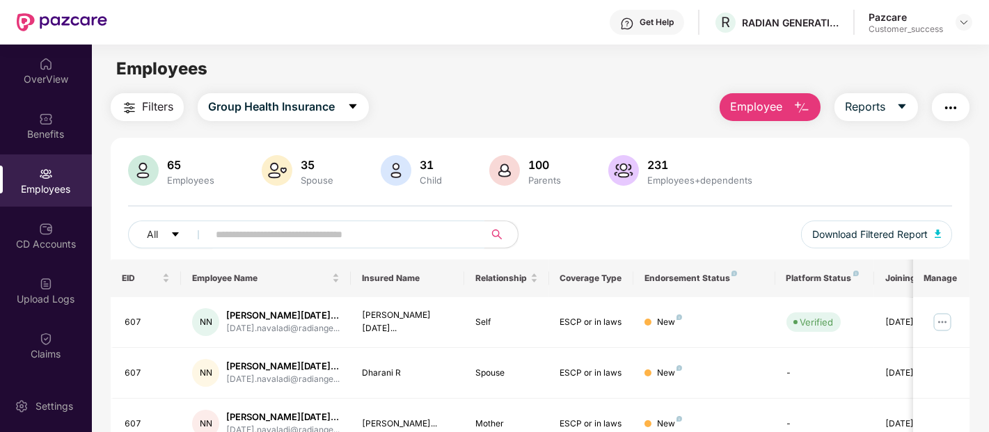
click at [232, 237] on input "text" at bounding box center [341, 234] width 250 height 21
click at [372, 221] on span at bounding box center [341, 235] width 285 height 28
click at [300, 226] on input "text" at bounding box center [341, 234] width 250 height 21
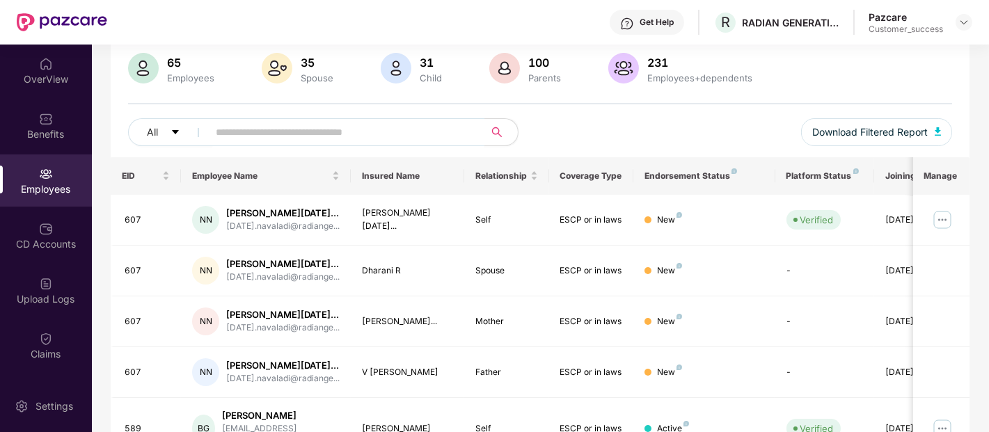
scroll to position [99, 0]
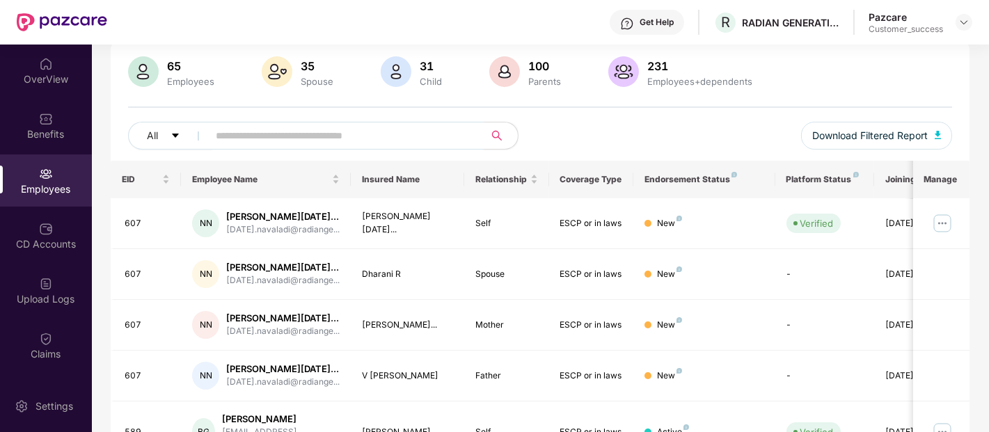
click at [982, 384] on div "Filters Group Health Insurance Employee Reports 65 Employees 35 Spouse 31 Child…" at bounding box center [540, 410] width 897 height 832
click at [389, 136] on input "text" at bounding box center [341, 135] width 250 height 21
paste input "***"
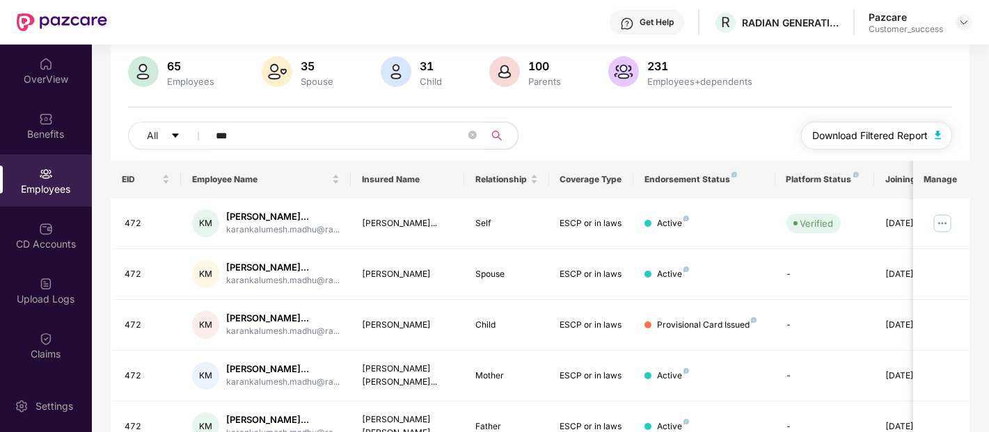
type input "***"
click at [863, 141] on span "Download Filtered Report" at bounding box center [871, 135] width 116 height 15
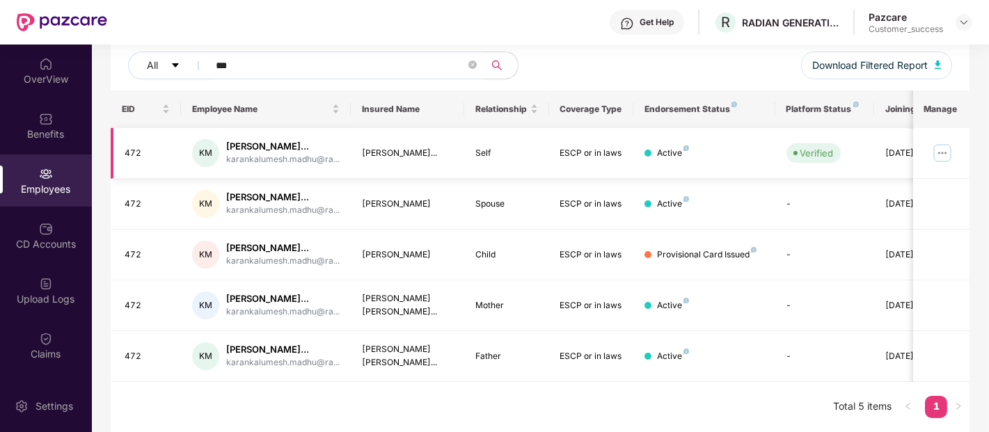
scroll to position [198, 0]
click at [941, 142] on img at bounding box center [943, 153] width 22 height 22
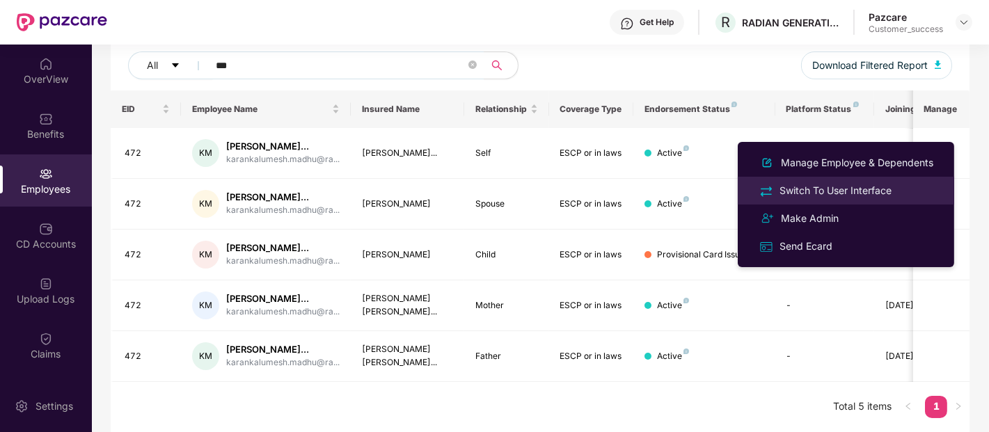
click at [822, 185] on div "Switch To User Interface" at bounding box center [836, 190] width 118 height 15
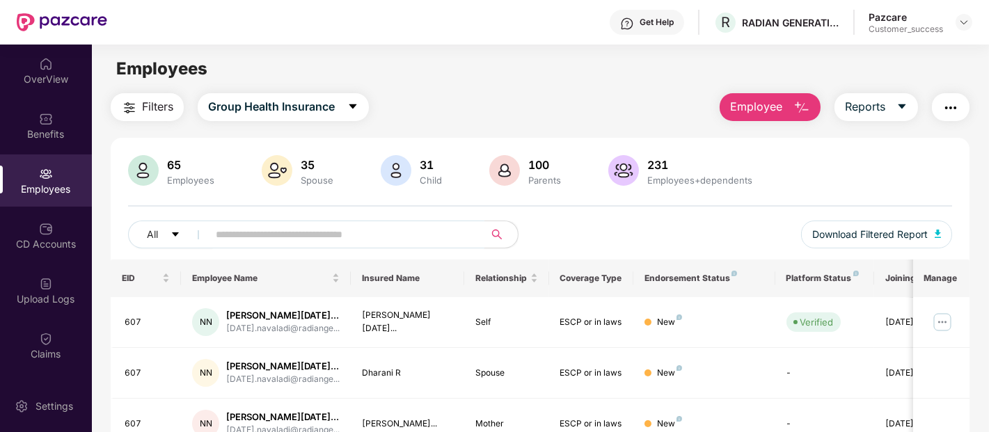
click at [363, 232] on input "text" at bounding box center [341, 234] width 250 height 21
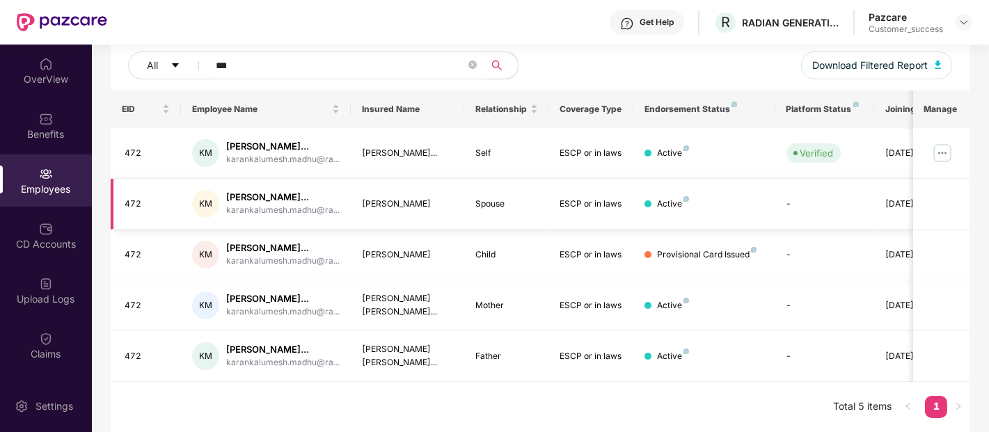
scroll to position [221, 0]
type input "***"
click at [940, 142] on img at bounding box center [943, 153] width 22 height 22
click at [700, 240] on td "Provisional Card Issued" at bounding box center [704, 255] width 141 height 51
click at [941, 142] on img at bounding box center [943, 153] width 22 height 22
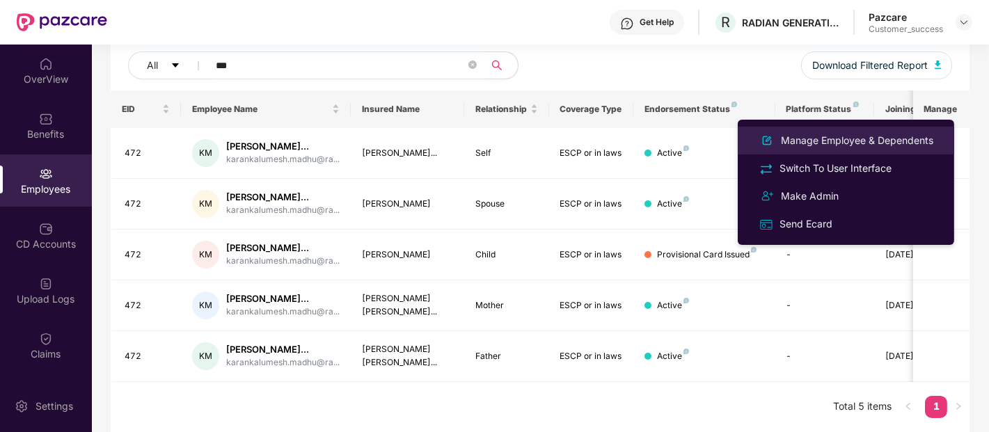
click at [872, 135] on div "Manage Employee & Dependents" at bounding box center [857, 140] width 158 height 15
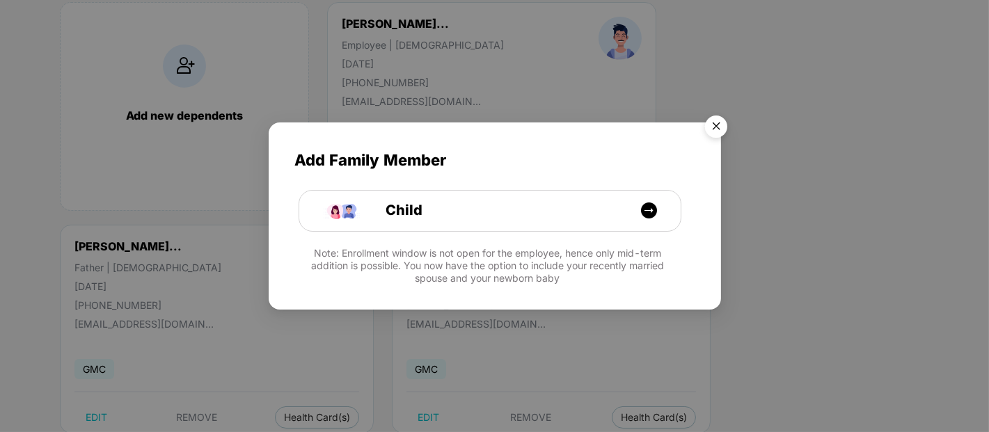
scroll to position [127, 0]
click at [721, 123] on img "Close" at bounding box center [716, 128] width 39 height 39
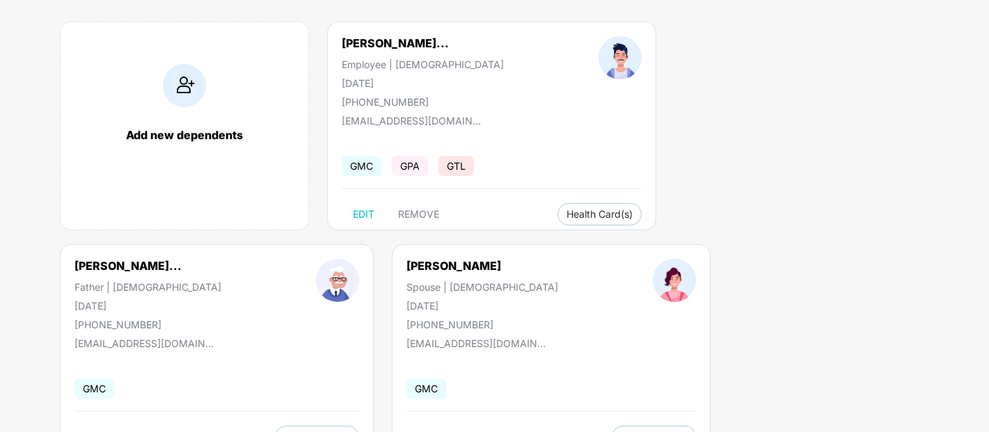
scroll to position [106, 0]
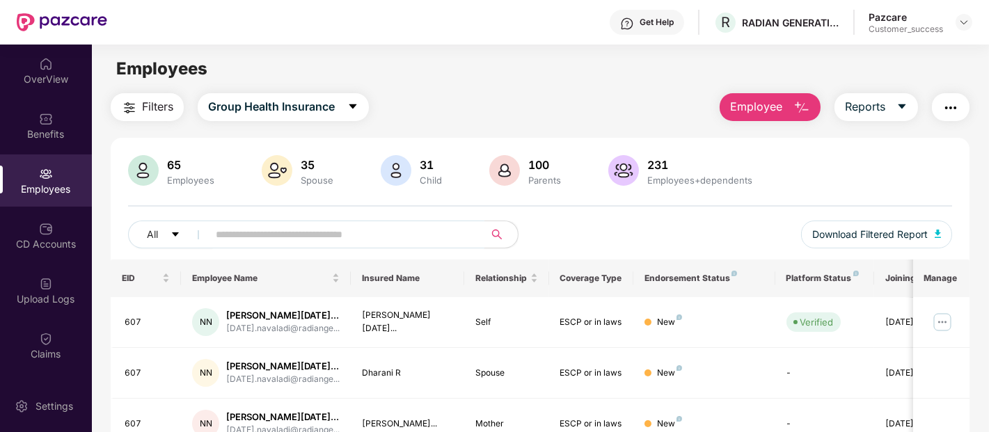
click at [296, 235] on input "text" at bounding box center [341, 234] width 250 height 21
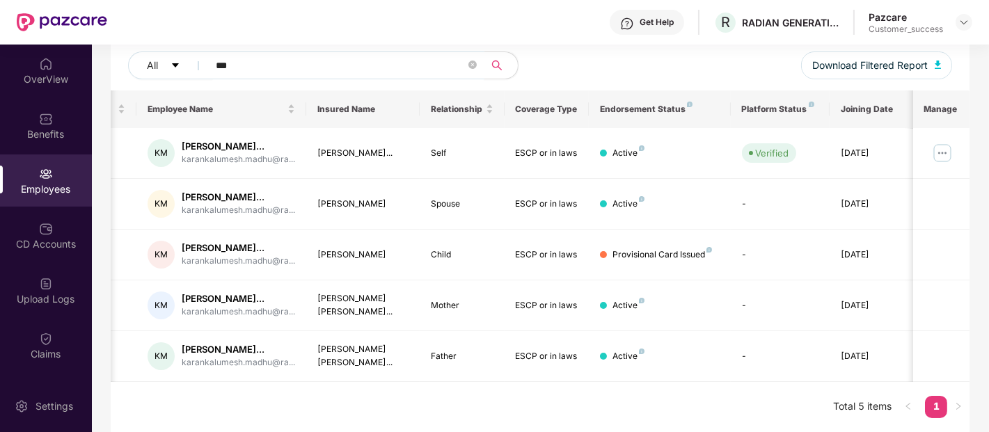
scroll to position [178, 0]
type input "***"
click at [941, 154] on img at bounding box center [943, 153] width 22 height 22
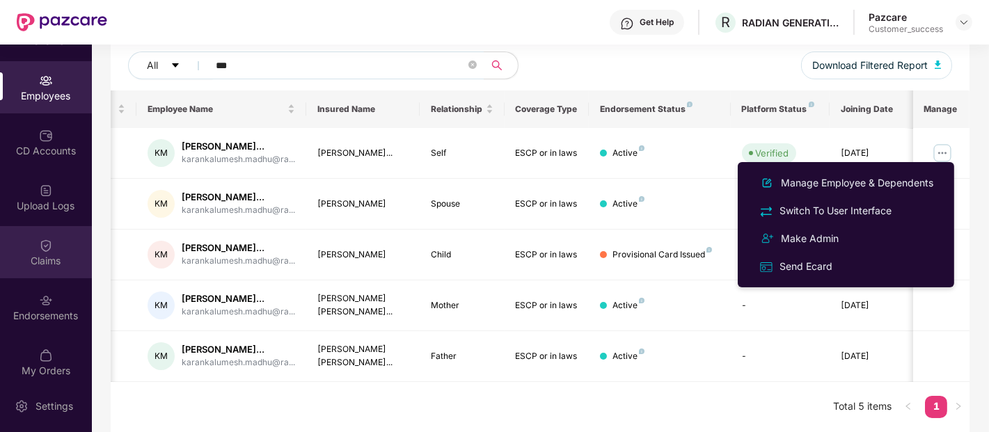
scroll to position [96, 0]
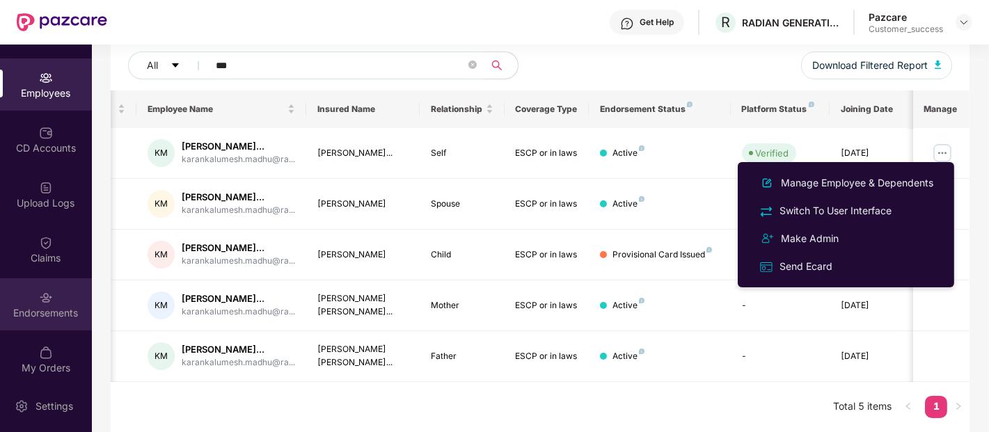
click at [54, 281] on div "Endorsements" at bounding box center [46, 304] width 92 height 52
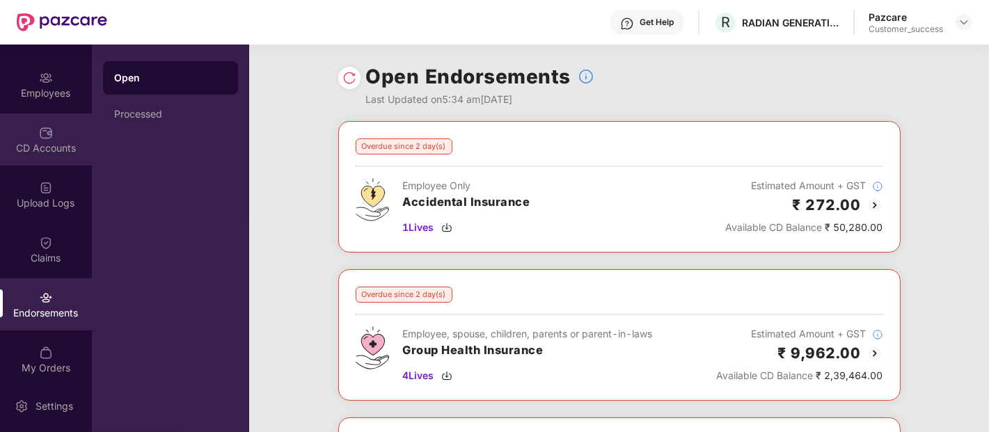
click at [46, 144] on div "CD Accounts" at bounding box center [46, 148] width 92 height 14
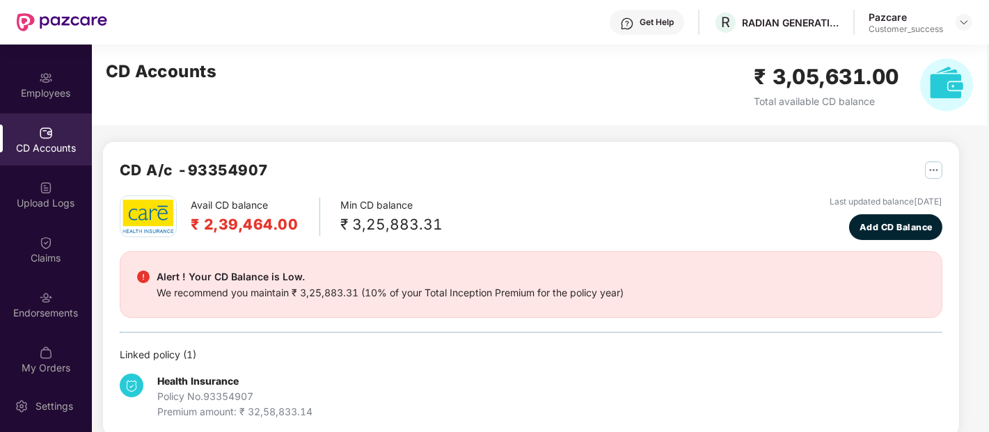
click at [336, 418] on div "Health Insurance Policy No. 93354907 Premium amount: ₹ 32,58,833.14" at bounding box center [257, 397] width 274 height 46
click at [400, 363] on div "Health Insurance Policy No. 93354907 Premium amount: ₹ 32,58,833.14" at bounding box center [531, 391] width 823 height 57
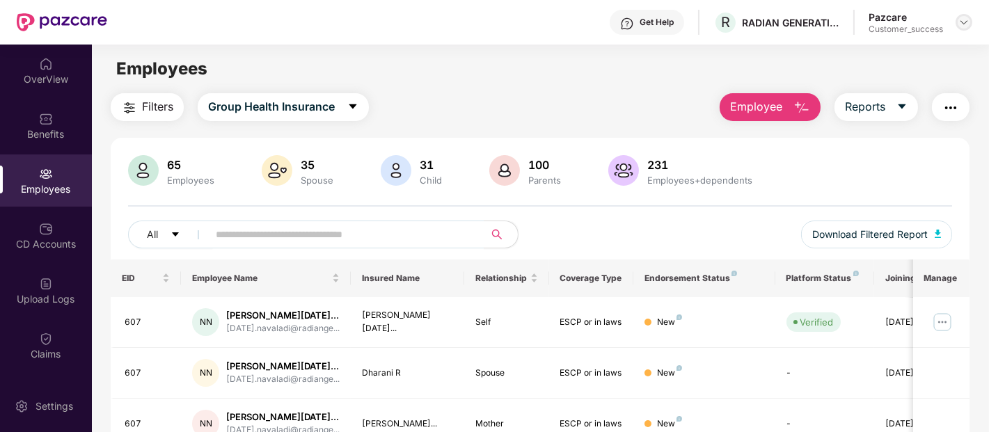
click at [965, 24] on img at bounding box center [964, 22] width 11 height 11
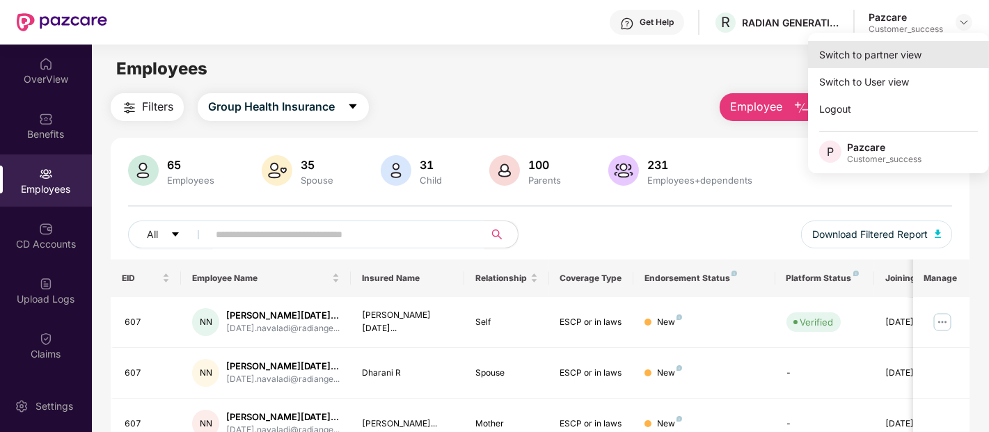
click at [923, 53] on div "Switch to partner view" at bounding box center [898, 54] width 181 height 27
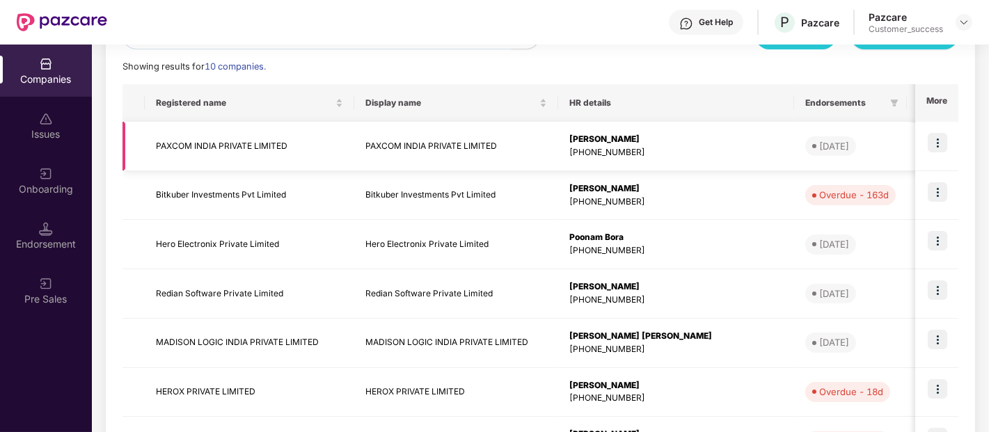
scroll to position [196, 0]
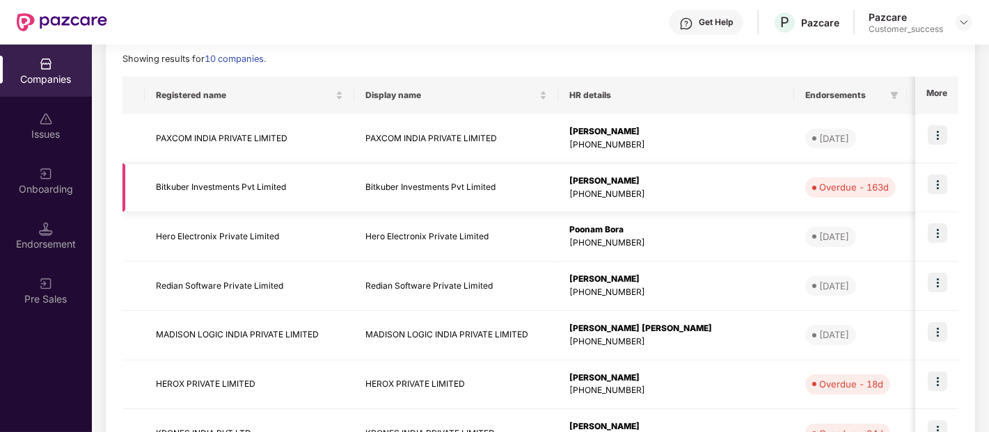
click at [938, 192] on img at bounding box center [937, 184] width 19 height 19
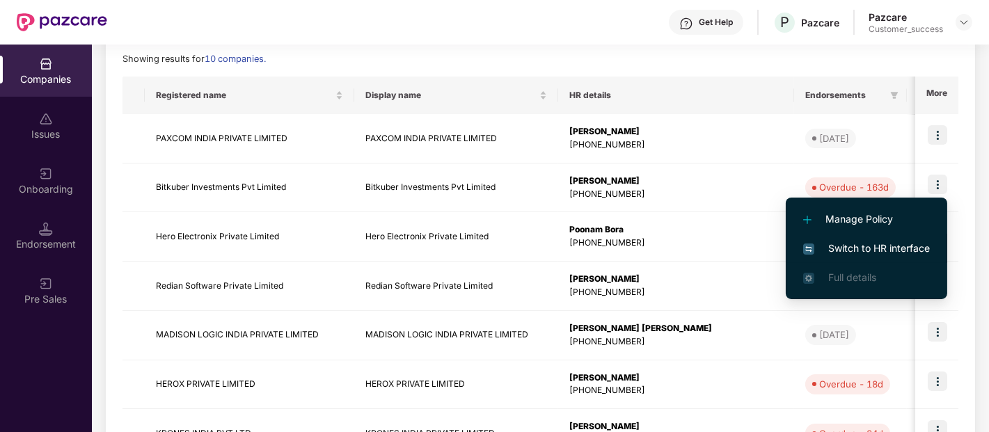
click at [843, 258] on li "Switch to HR interface" at bounding box center [867, 248] width 162 height 29
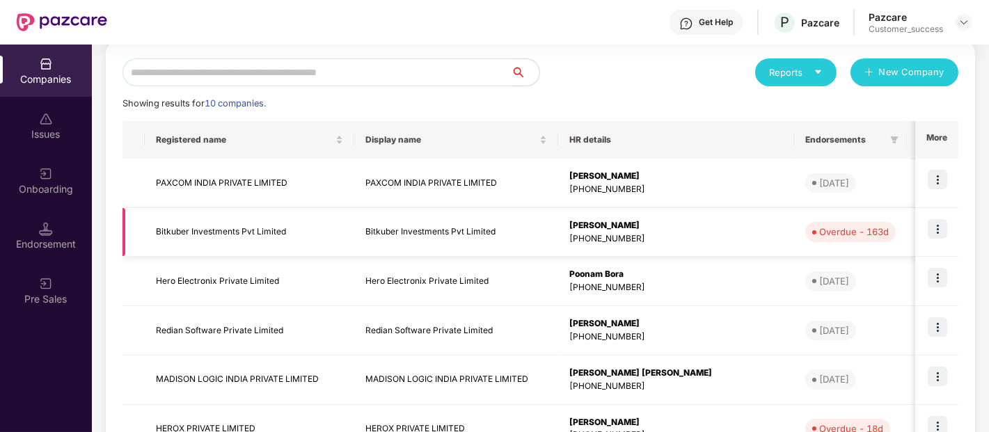
scroll to position [153, 0]
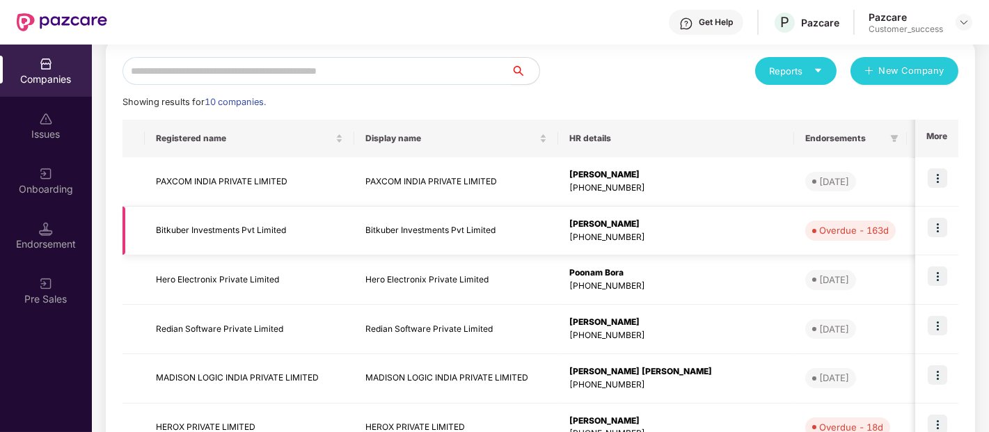
click at [168, 234] on td "Bitkuber Investments Pvt Limited" at bounding box center [250, 231] width 210 height 49
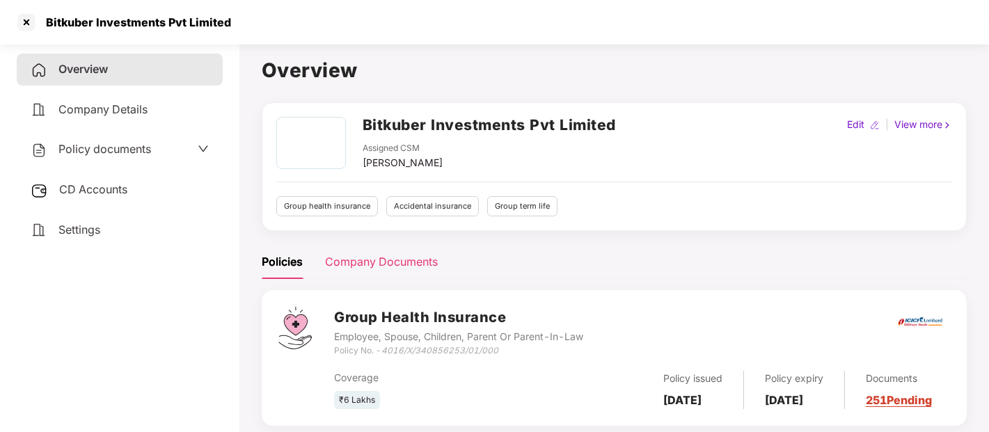
click at [389, 256] on div "Company Documents" at bounding box center [381, 261] width 113 height 17
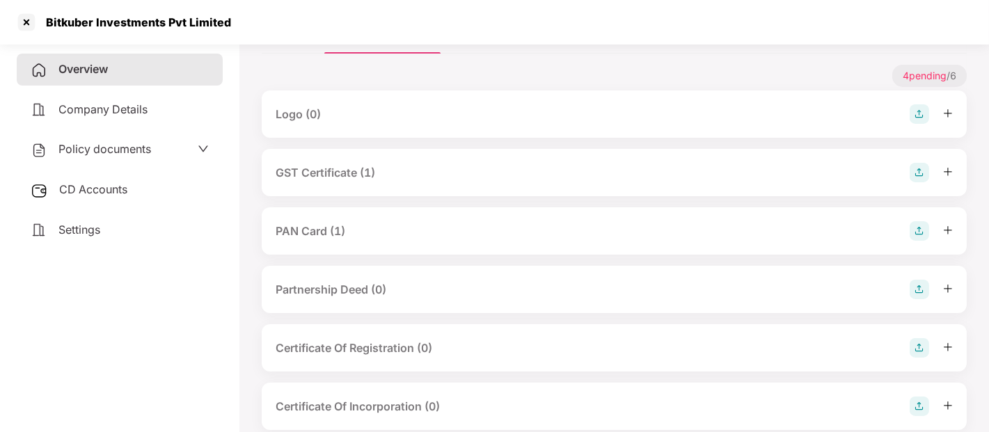
scroll to position [251, 0]
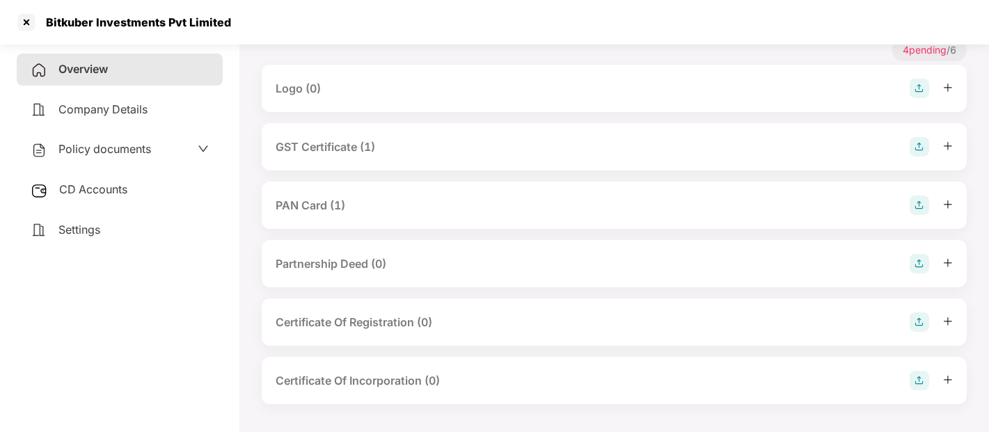
click at [205, 141] on span at bounding box center [203, 150] width 11 height 18
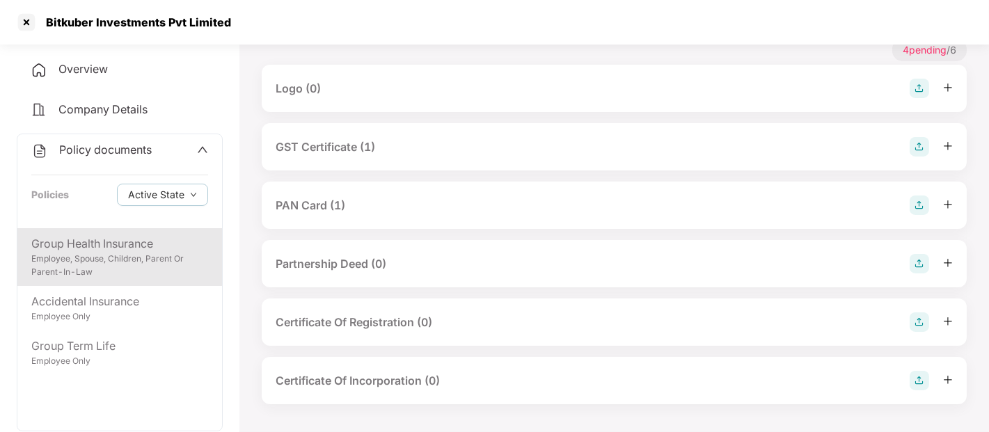
click at [130, 258] on div "Employee, Spouse, Children, Parent Or Parent-In-Law" at bounding box center [119, 266] width 177 height 26
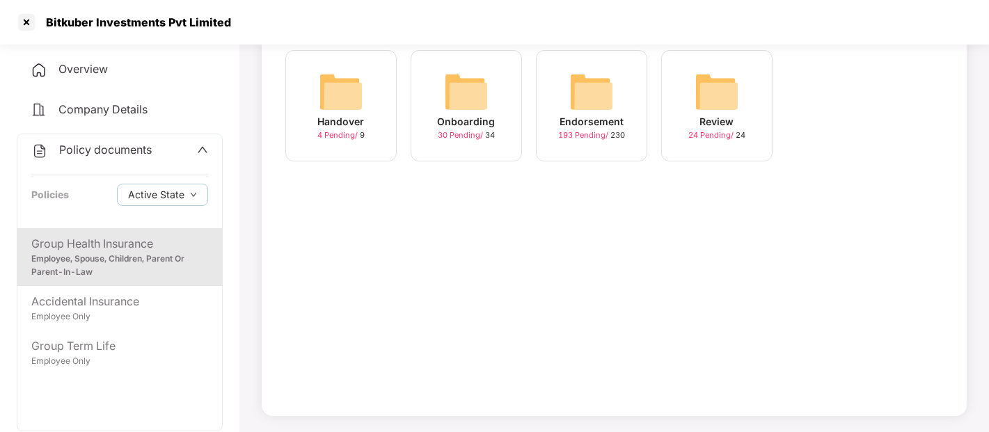
click at [333, 105] on img at bounding box center [341, 92] width 45 height 45
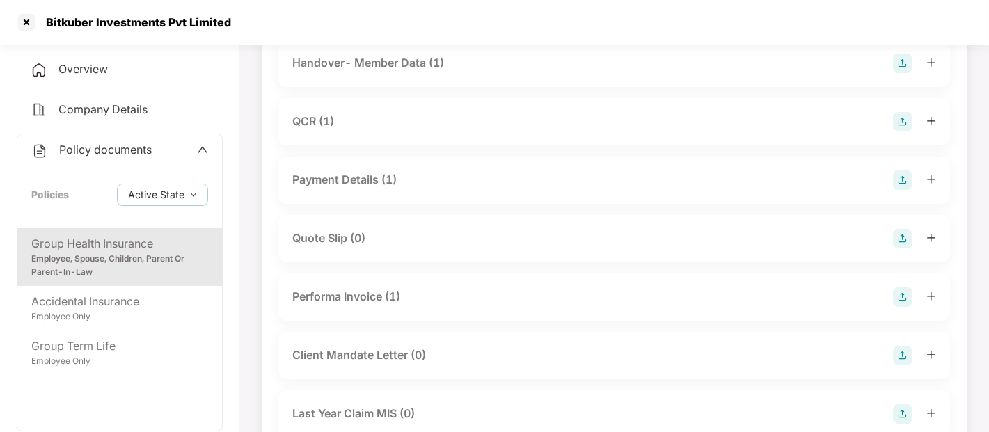
scroll to position [0, 0]
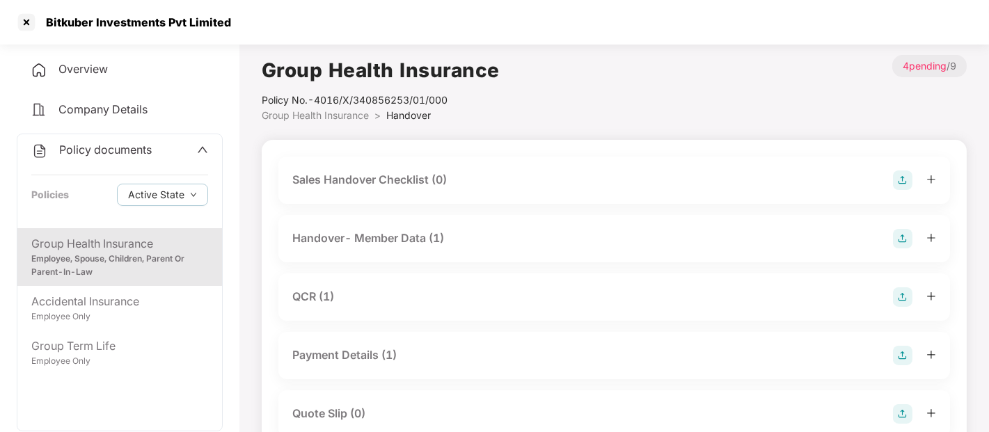
click at [316, 117] on span "Group Health Insurance" at bounding box center [315, 115] width 107 height 12
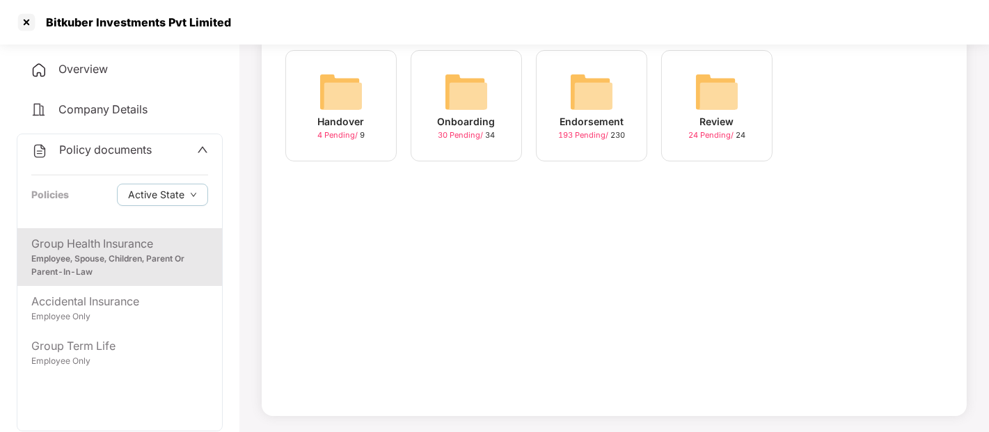
click at [491, 120] on div "Onboarding" at bounding box center [467, 121] width 58 height 15
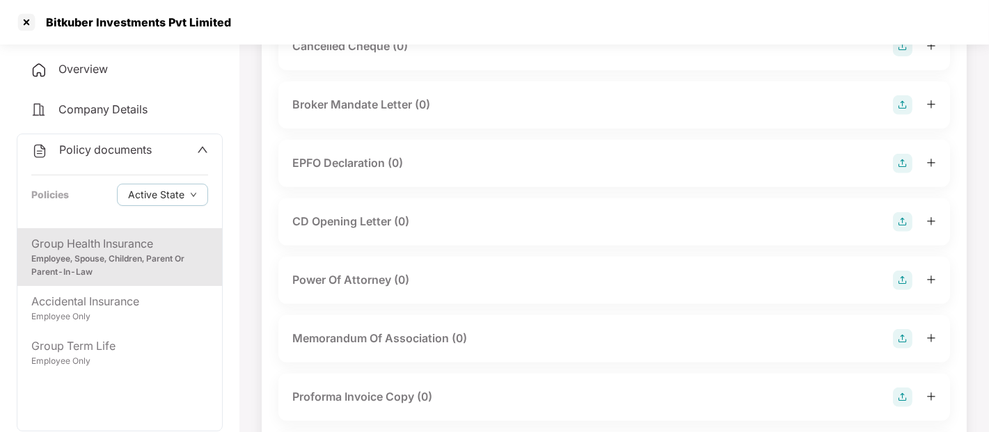
scroll to position [1204, 0]
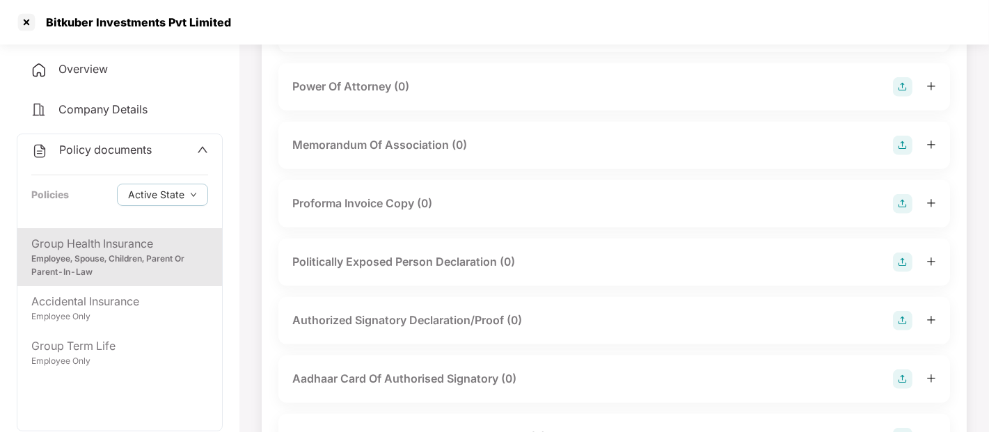
click at [0, 320] on aside "Overview Company Details Policy documents Policies Active State Group Health In…" at bounding box center [120, 235] width 240 height 394
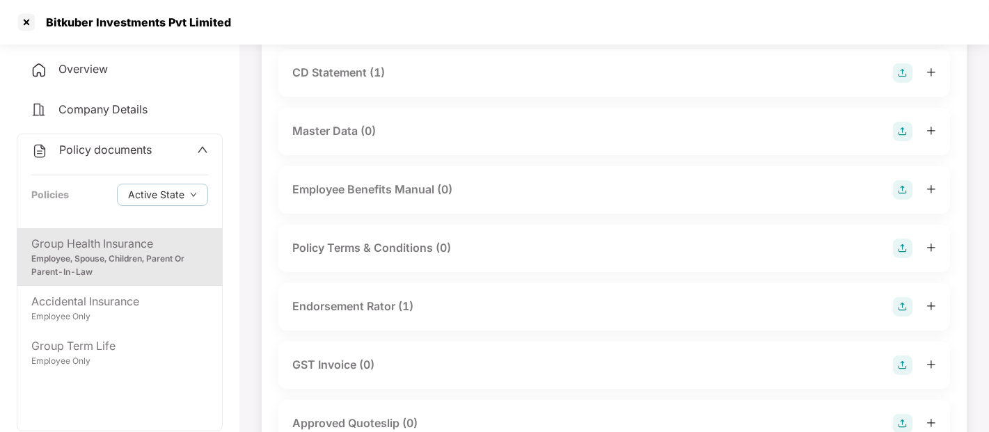
scroll to position [0, 0]
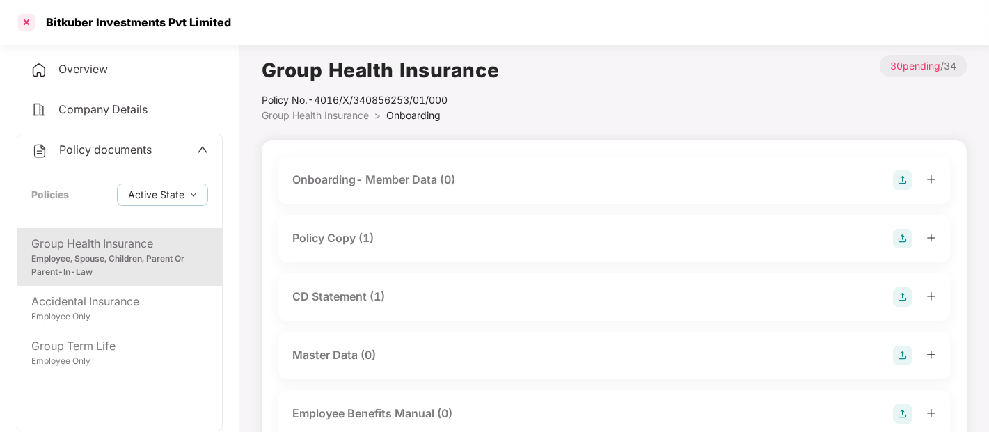
click at [30, 21] on div at bounding box center [26, 22] width 22 height 22
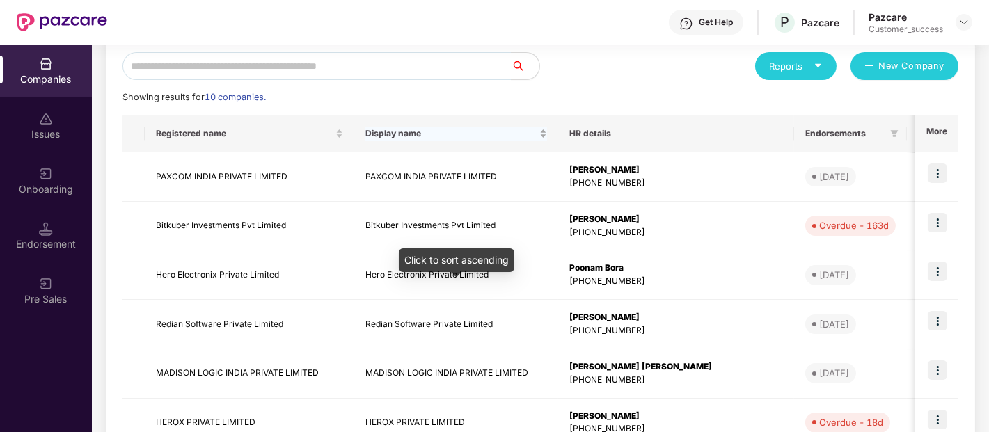
scroll to position [159, 0]
